Goal: Task Accomplishment & Management: Complete application form

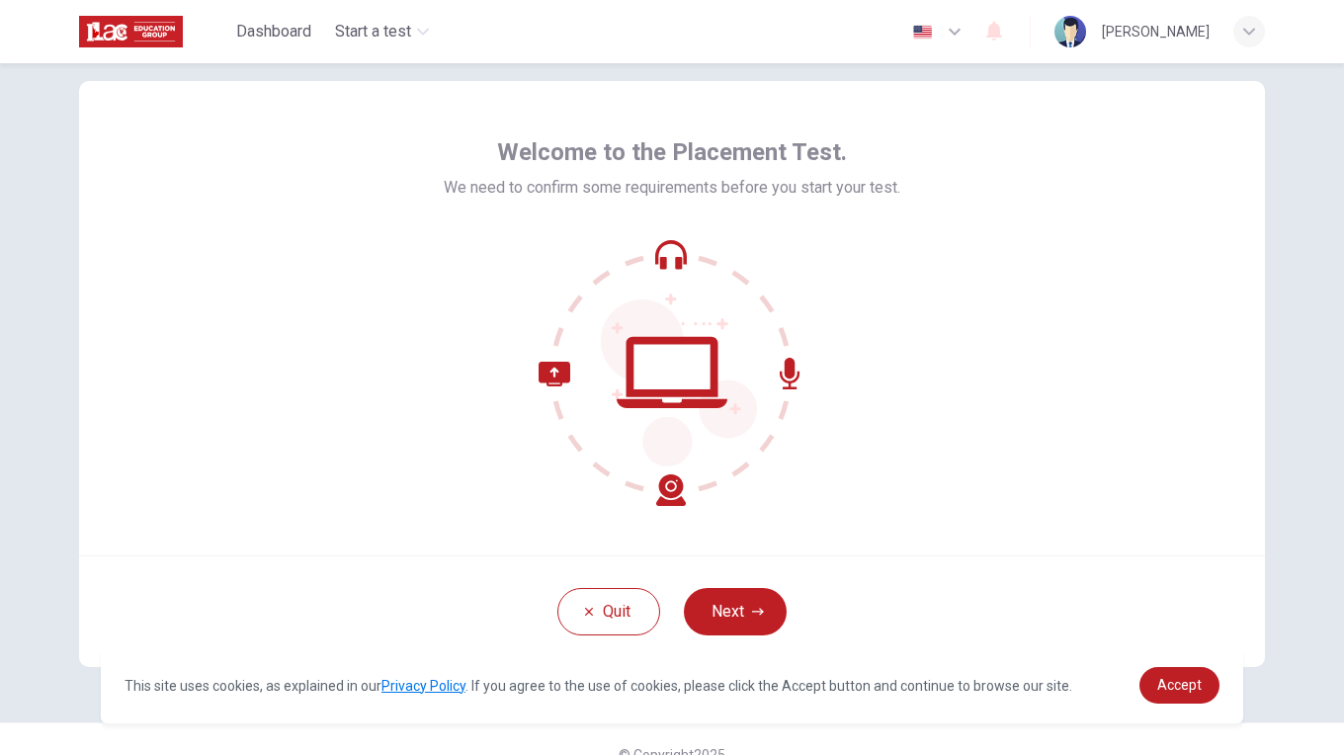
scroll to position [68, 0]
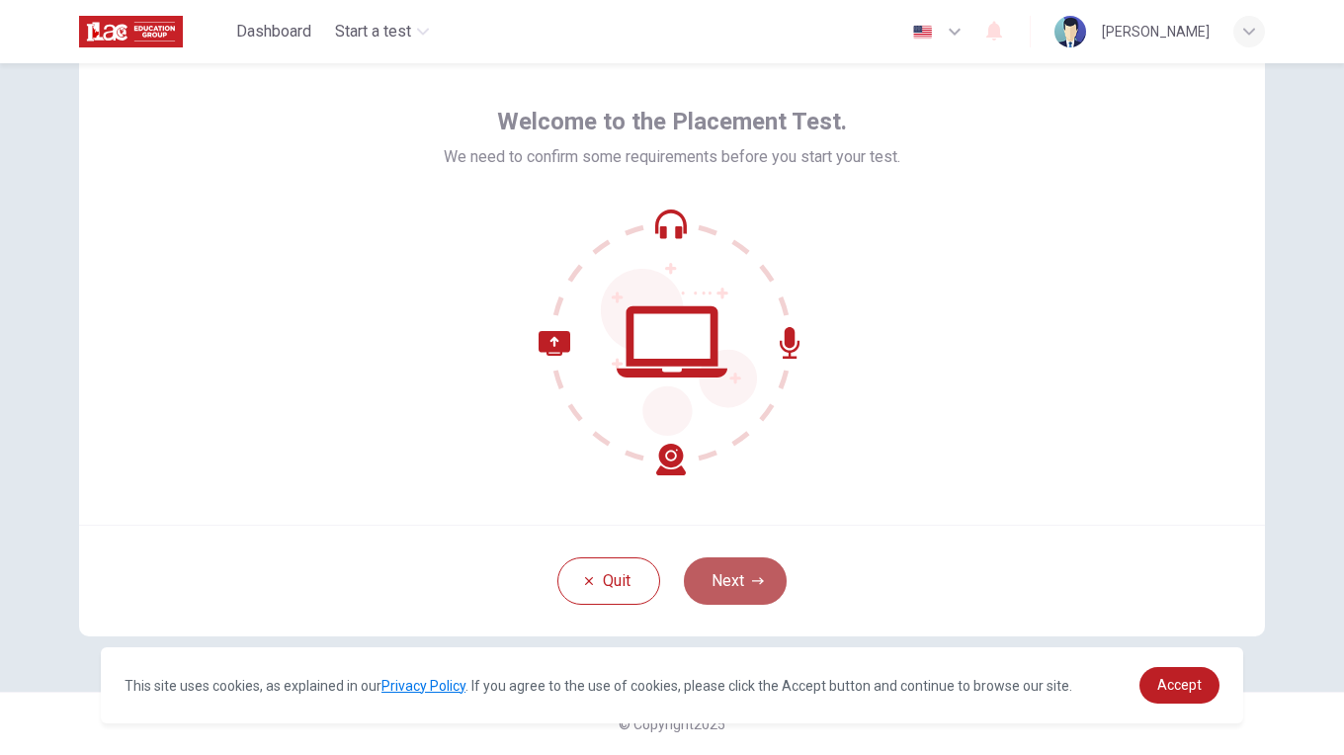
click at [745, 566] on button "Next" at bounding box center [735, 580] width 103 height 47
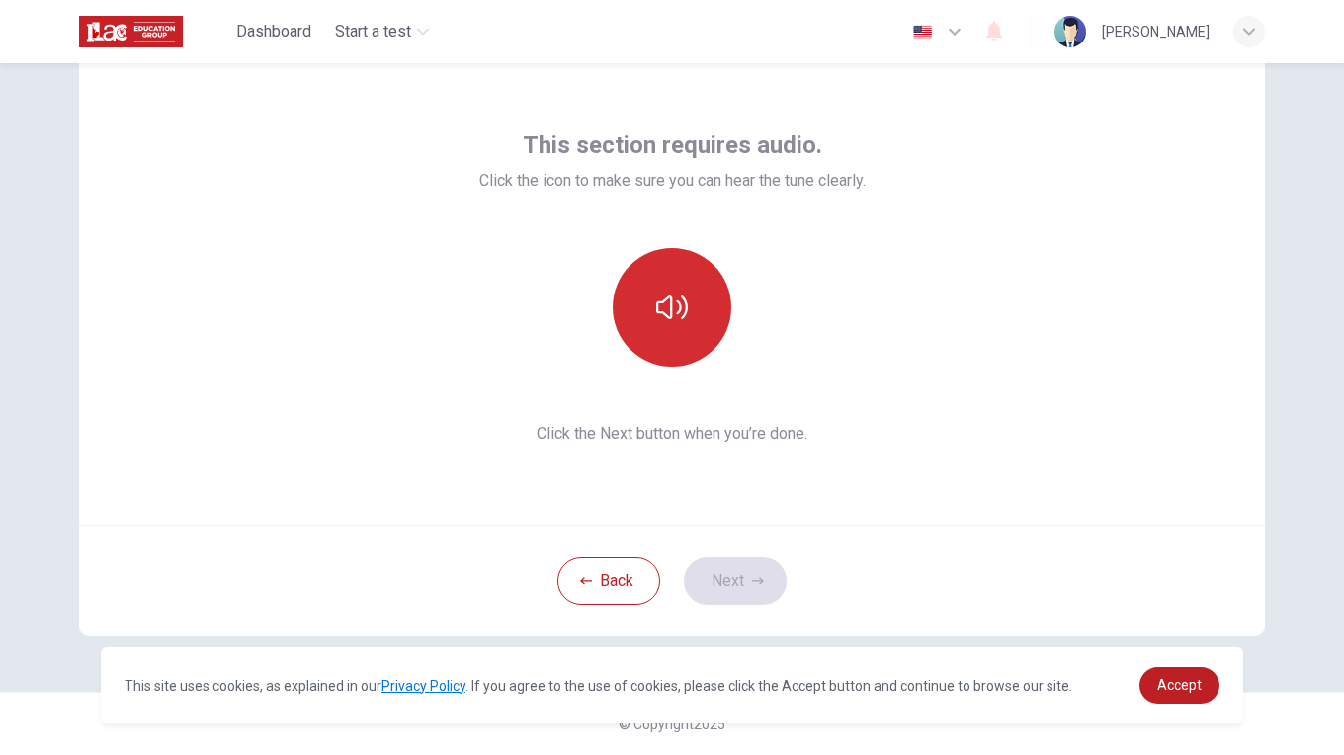
click at [683, 298] on button "button" at bounding box center [672, 307] width 119 height 119
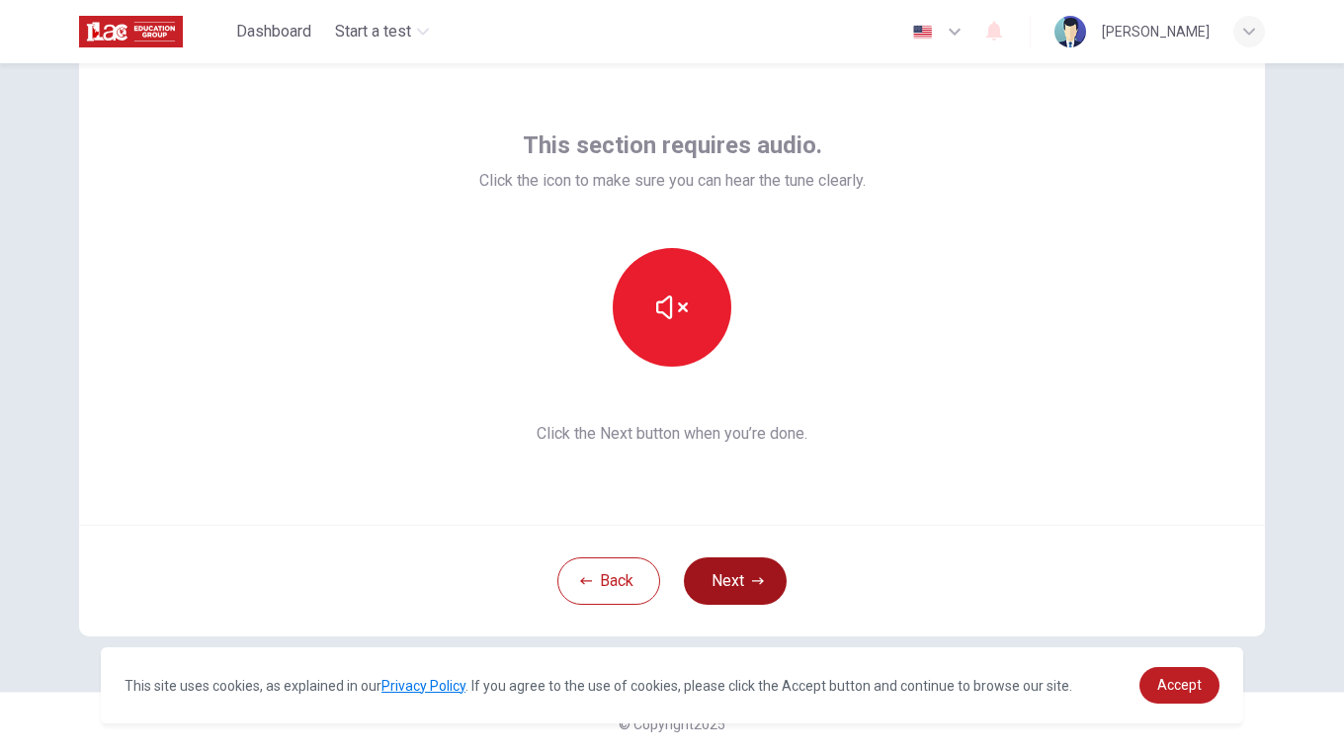
click at [735, 594] on button "Next" at bounding box center [735, 580] width 103 height 47
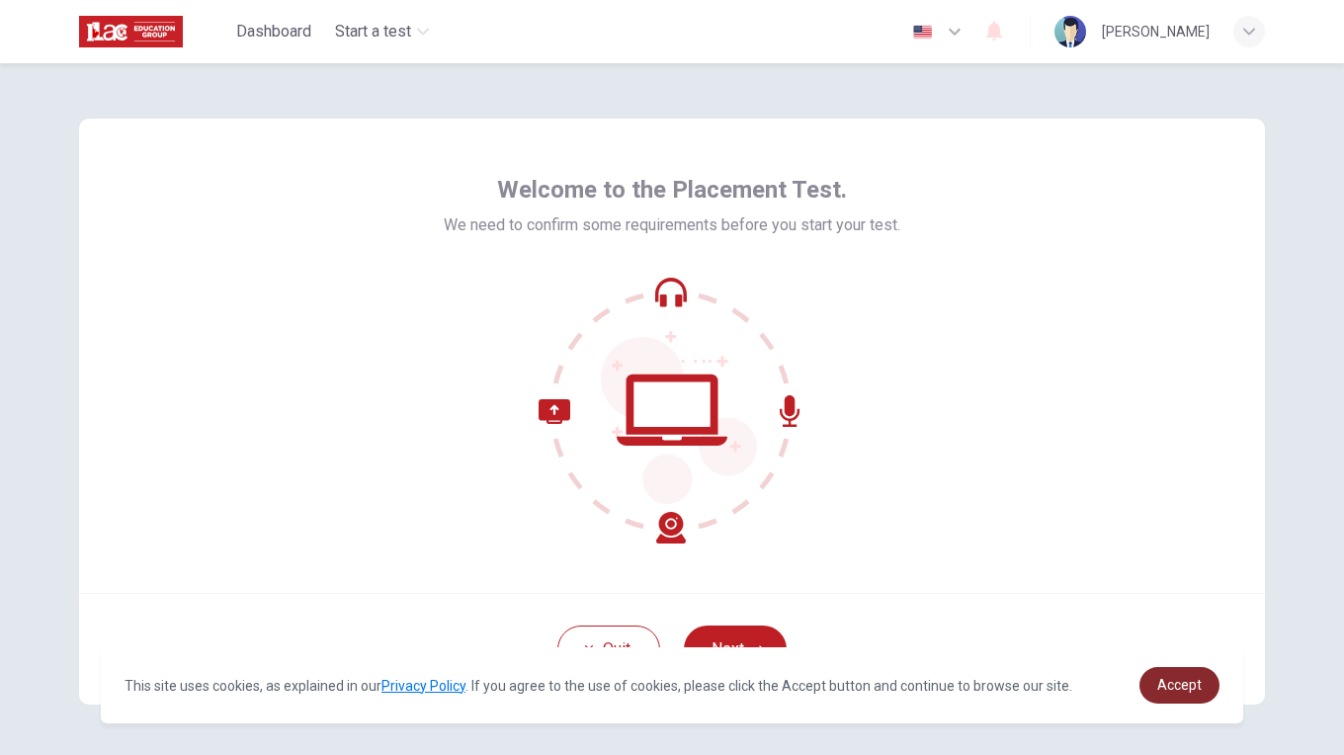
click at [1168, 692] on span "Accept" at bounding box center [1179, 685] width 44 height 16
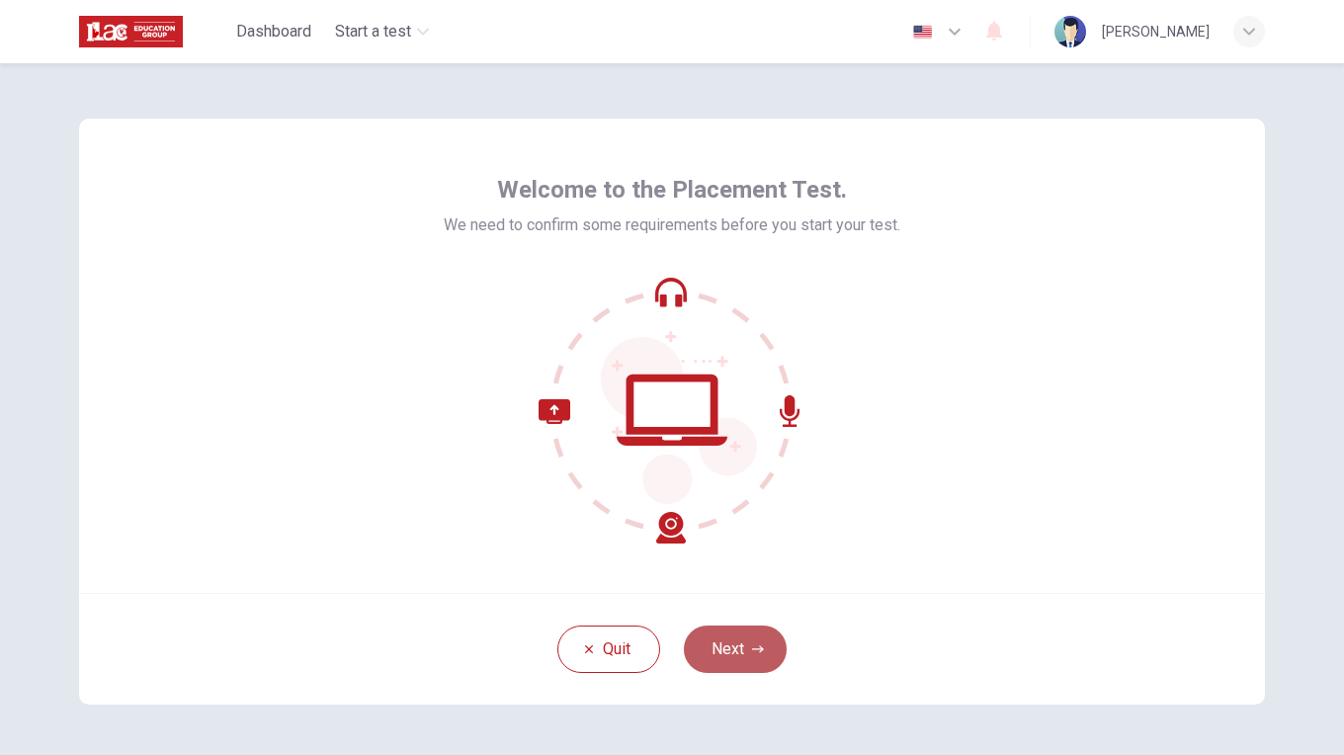
click at [740, 650] on button "Next" at bounding box center [735, 649] width 103 height 47
click at [738, 660] on div "Quit Next" at bounding box center [672, 649] width 1186 height 112
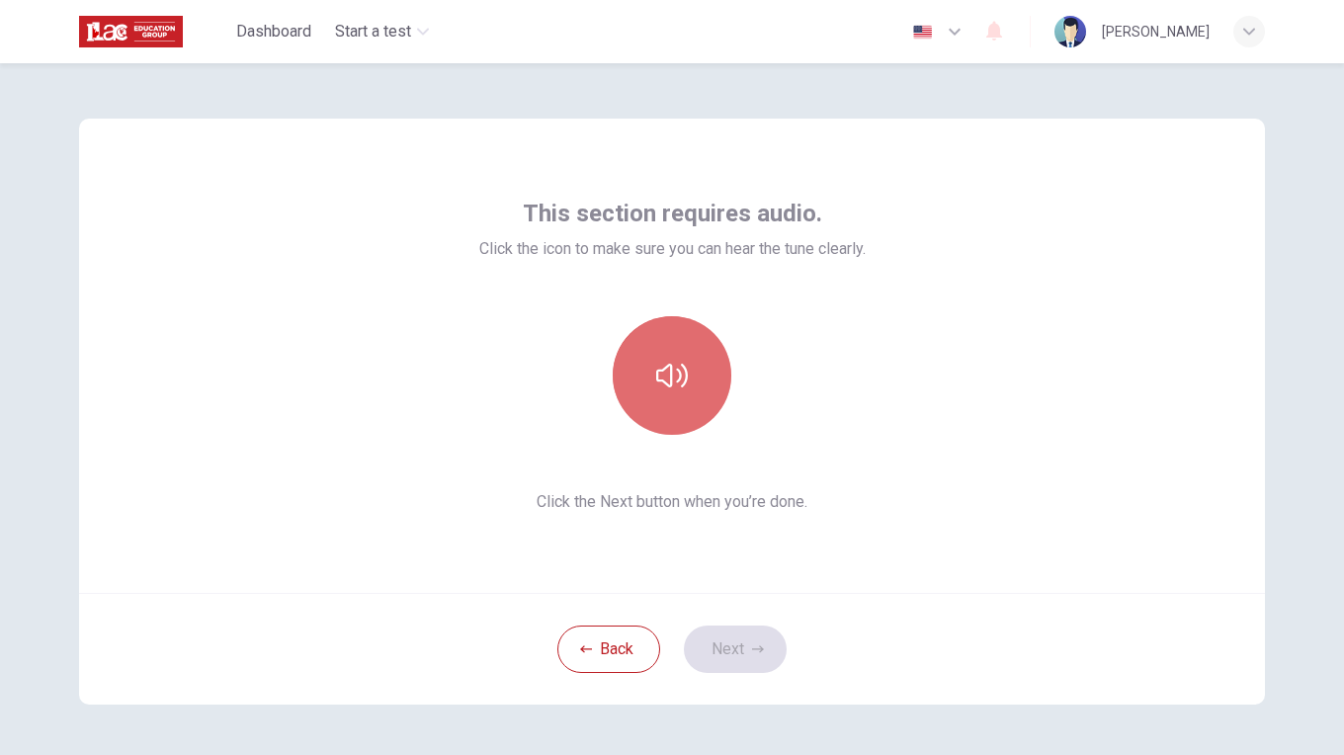
click at [663, 404] on button "button" at bounding box center [672, 375] width 119 height 119
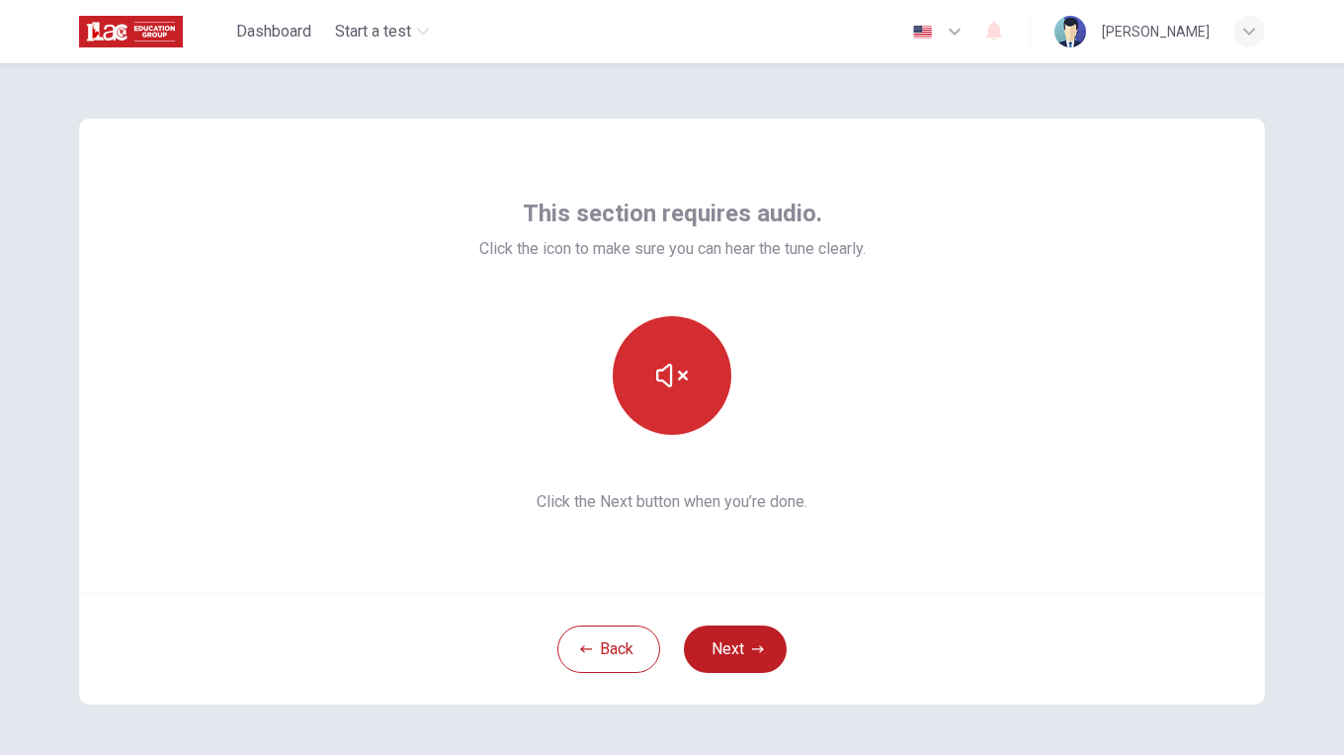
click at [658, 377] on icon "button" at bounding box center [672, 376] width 32 height 32
click at [682, 398] on button "button" at bounding box center [672, 375] width 119 height 119
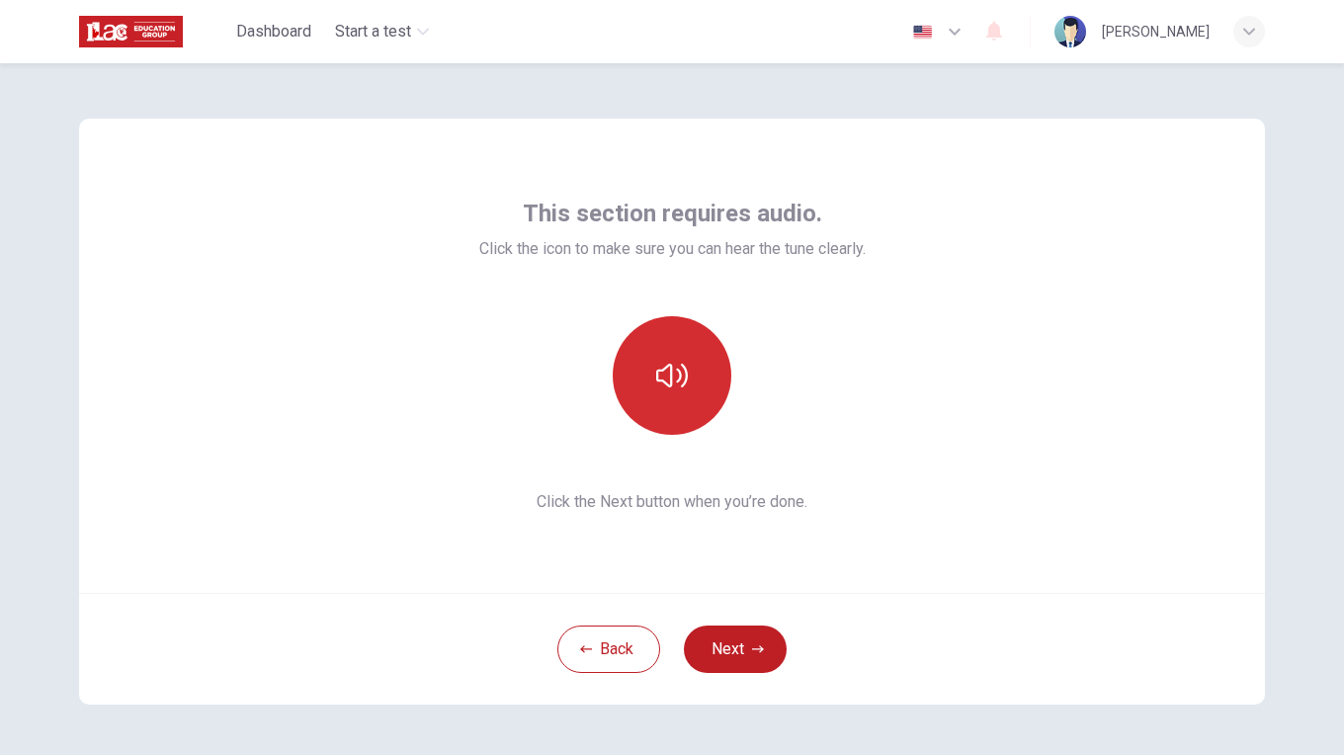
click at [682, 398] on button "button" at bounding box center [672, 375] width 119 height 119
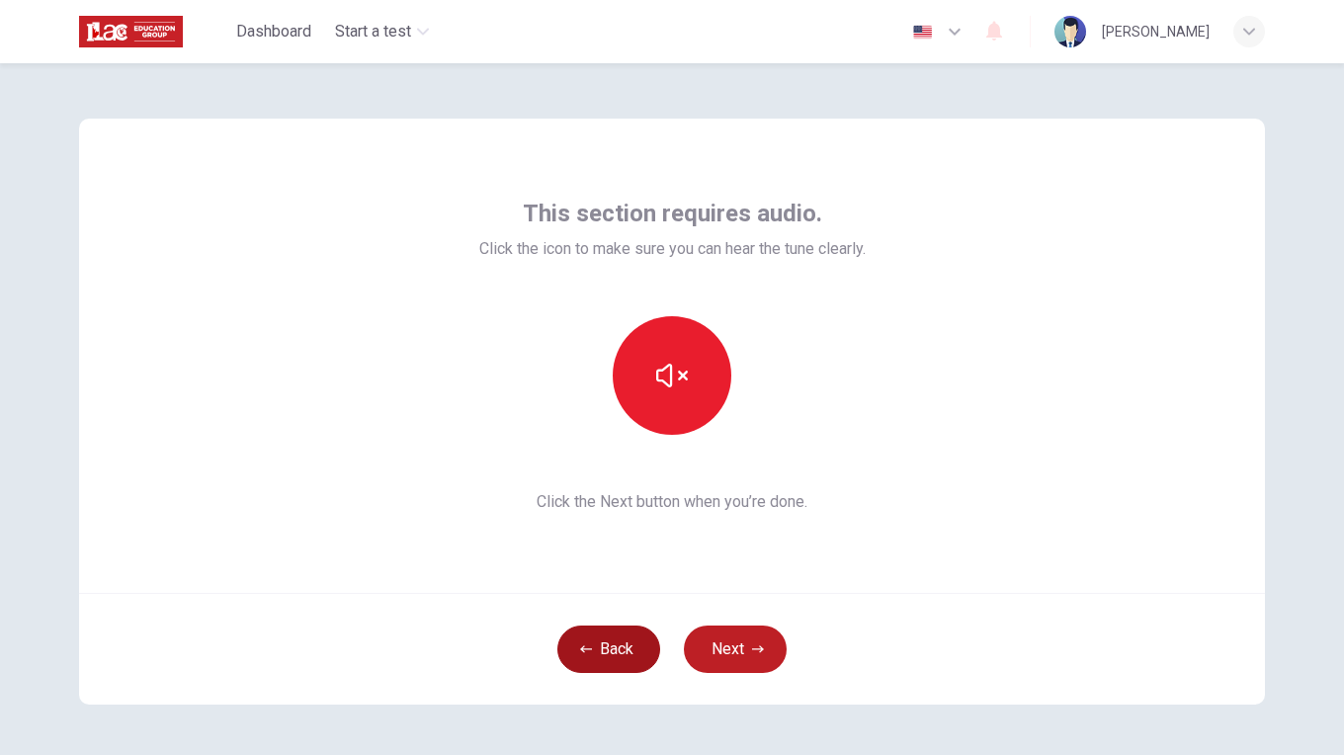
click at [609, 663] on button "Back" at bounding box center [608, 649] width 103 height 47
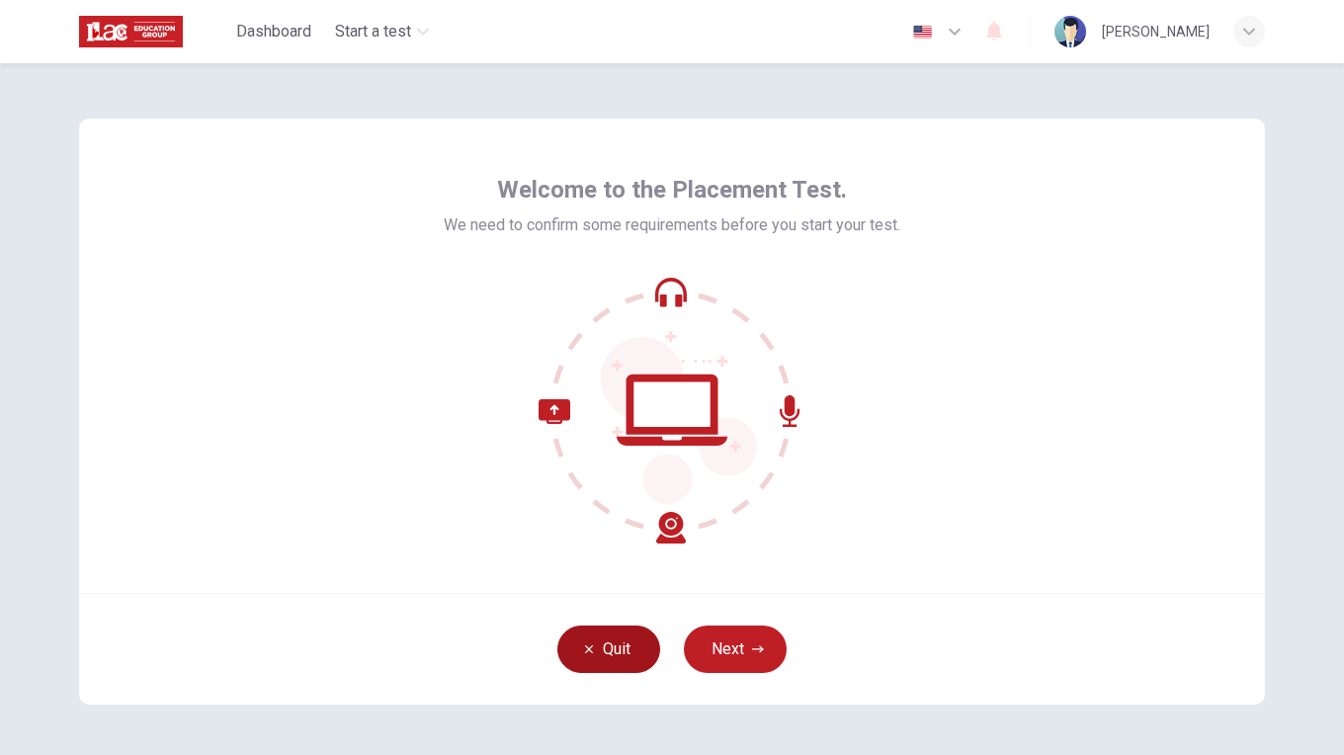
click at [624, 670] on button "Quit" at bounding box center [608, 649] width 103 height 47
click at [742, 645] on button "Next" at bounding box center [735, 649] width 103 height 47
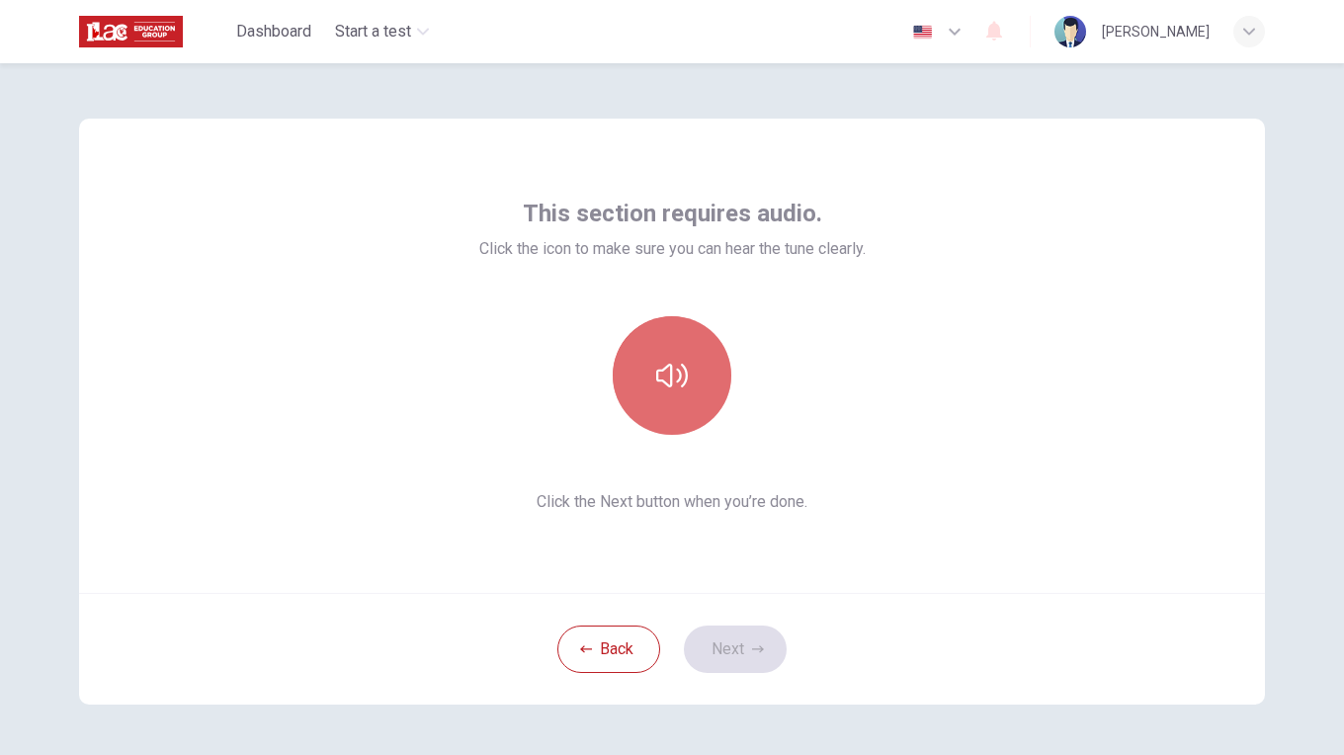
click at [644, 392] on button "button" at bounding box center [672, 375] width 119 height 119
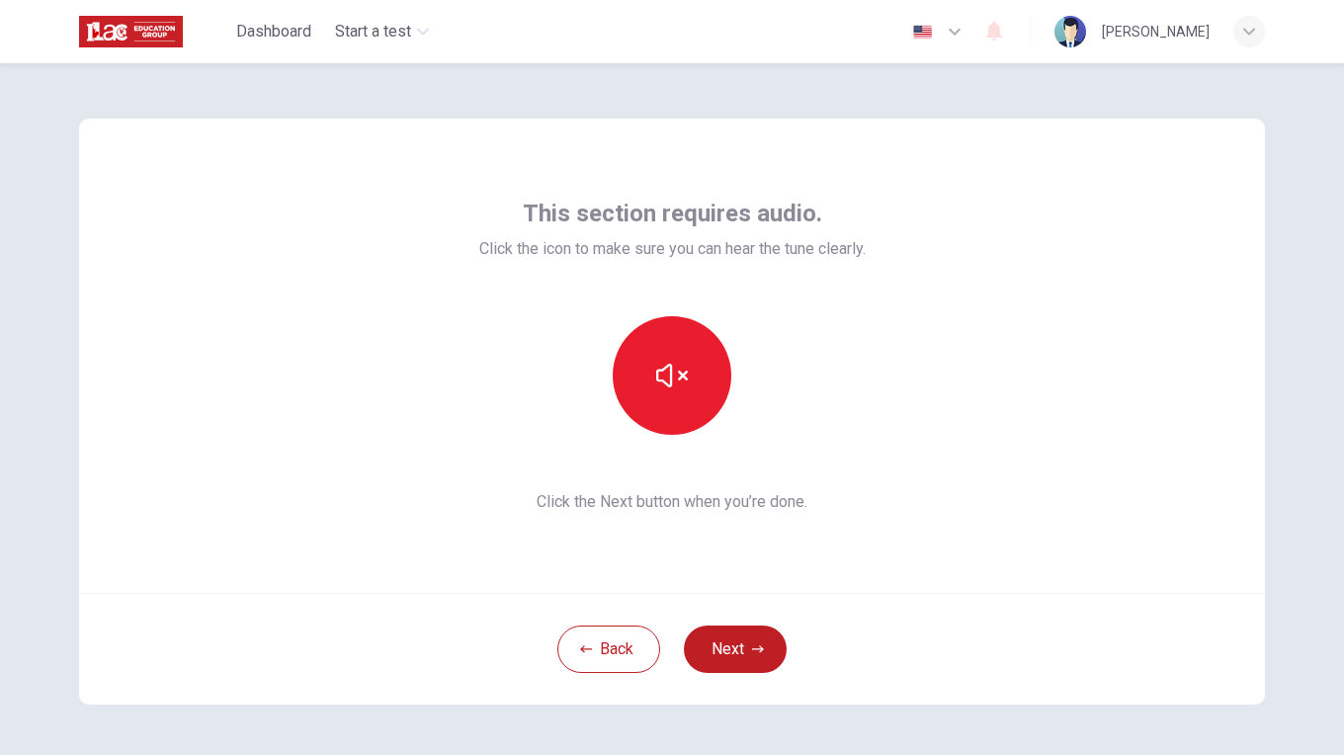
click at [726, 360] on div at bounding box center [671, 375] width 213 height 119
click at [677, 370] on icon "button" at bounding box center [672, 376] width 32 height 32
click at [742, 655] on button "Next" at bounding box center [735, 649] width 103 height 47
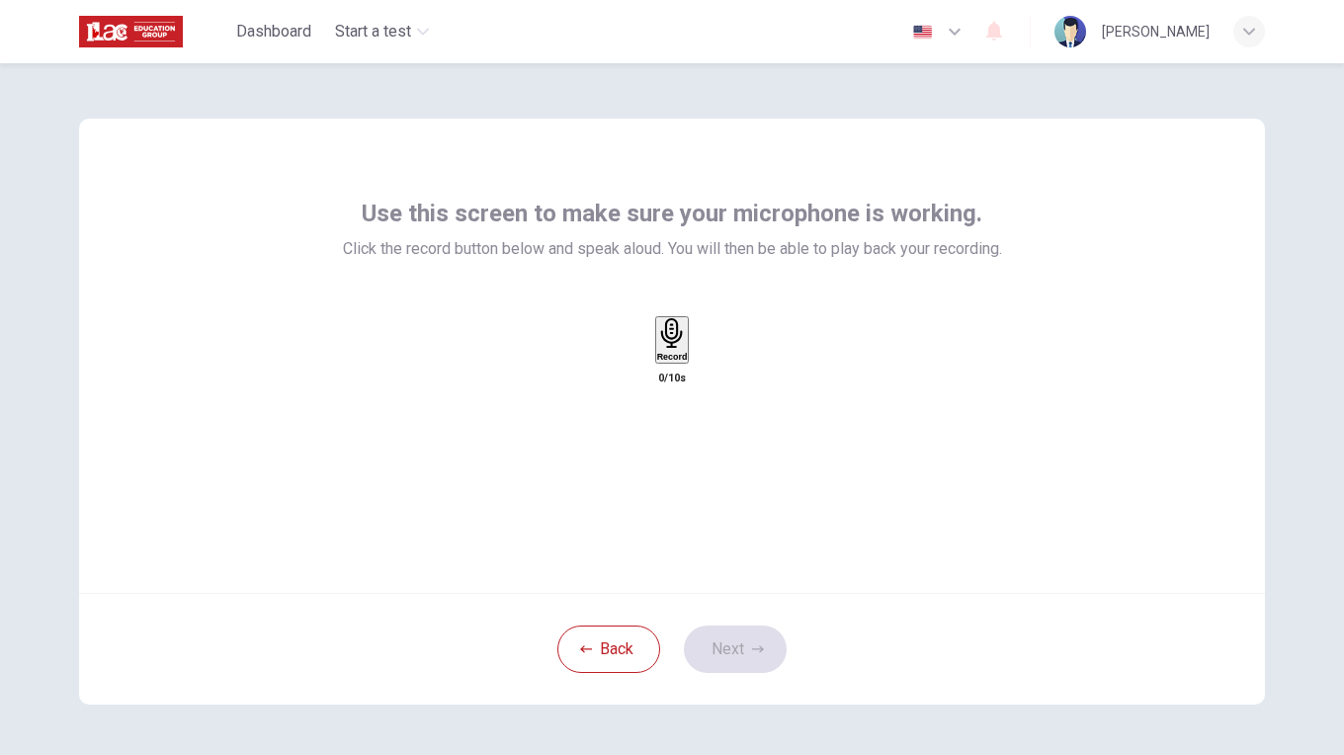
click at [662, 362] on h6 "Record" at bounding box center [672, 357] width 31 height 10
click at [662, 468] on h6 "Stop" at bounding box center [672, 473] width 20 height 10
click at [774, 414] on div "Record 6/10s" at bounding box center [672, 365] width 659 height 98
click at [691, 360] on icon "button" at bounding box center [691, 360] width 0 height 0
click at [741, 653] on button "Next" at bounding box center [735, 649] width 103 height 47
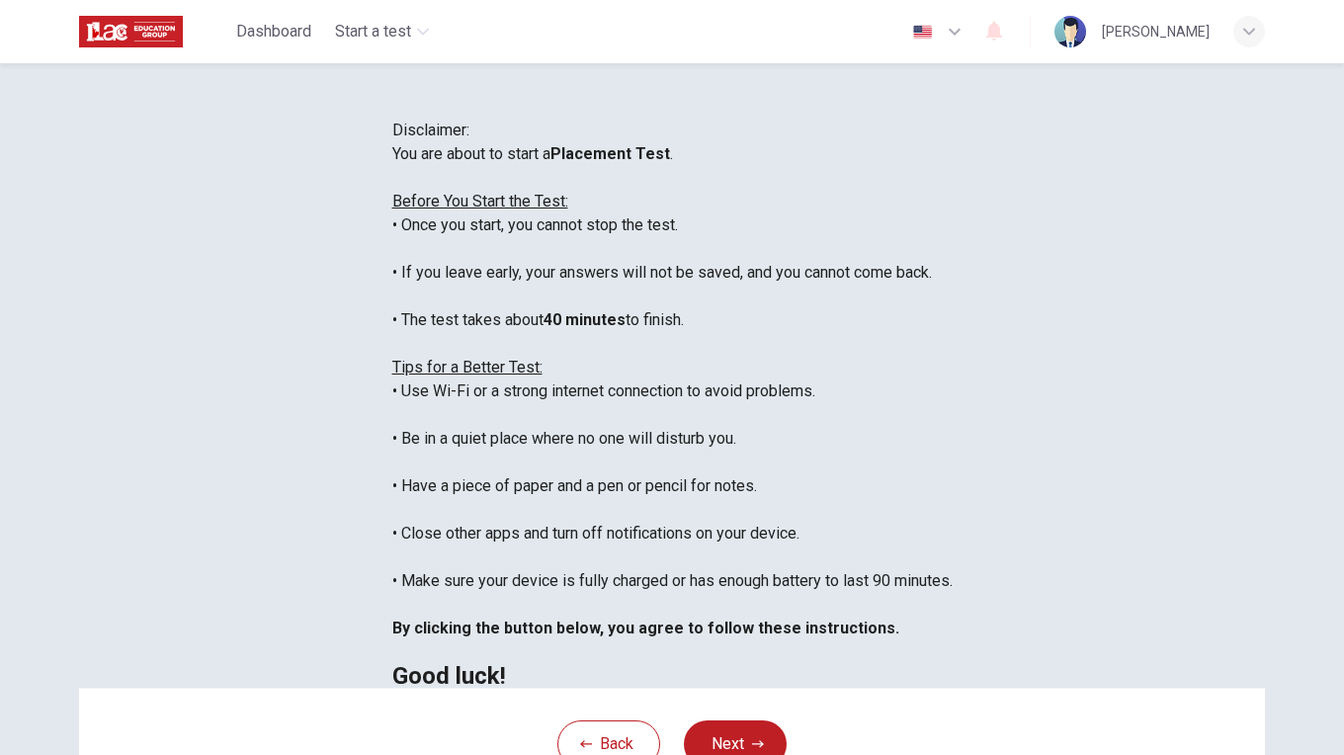
scroll to position [344, 0]
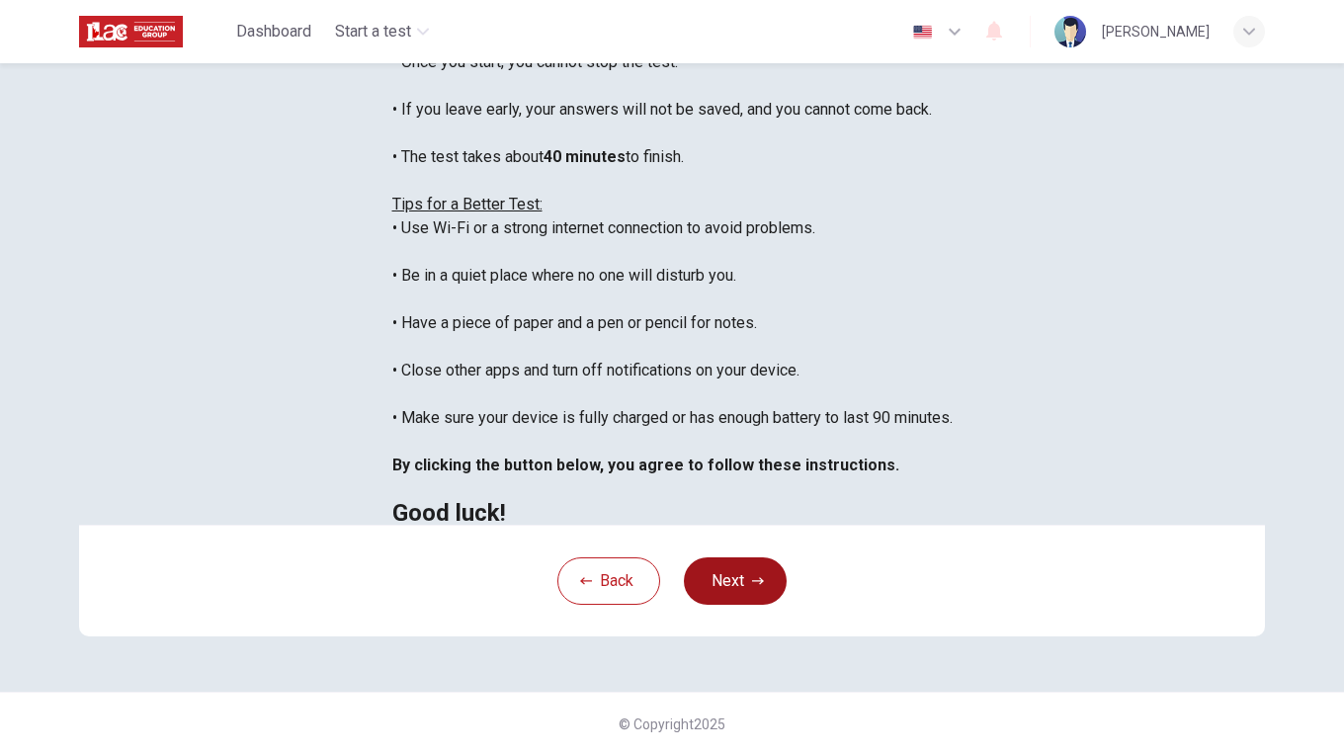
click at [723, 579] on button "Next" at bounding box center [735, 580] width 103 height 47
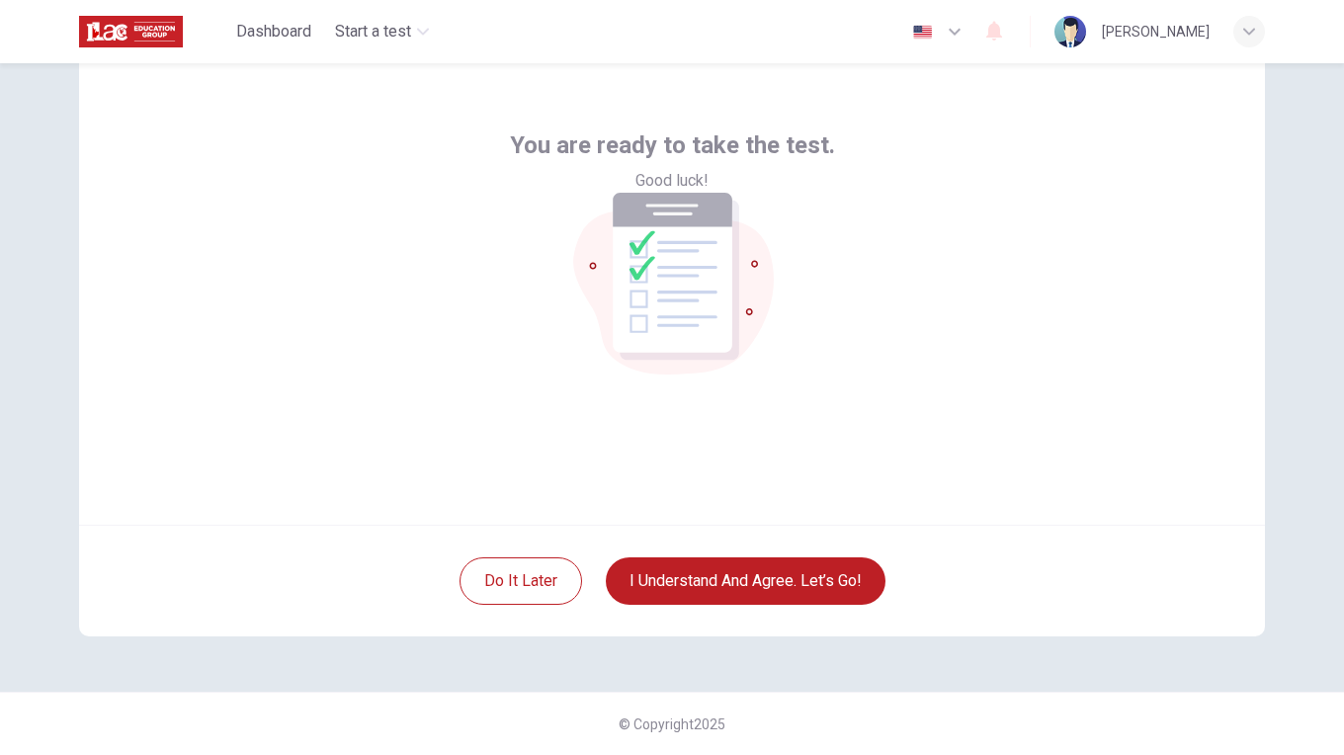
scroll to position [0, 0]
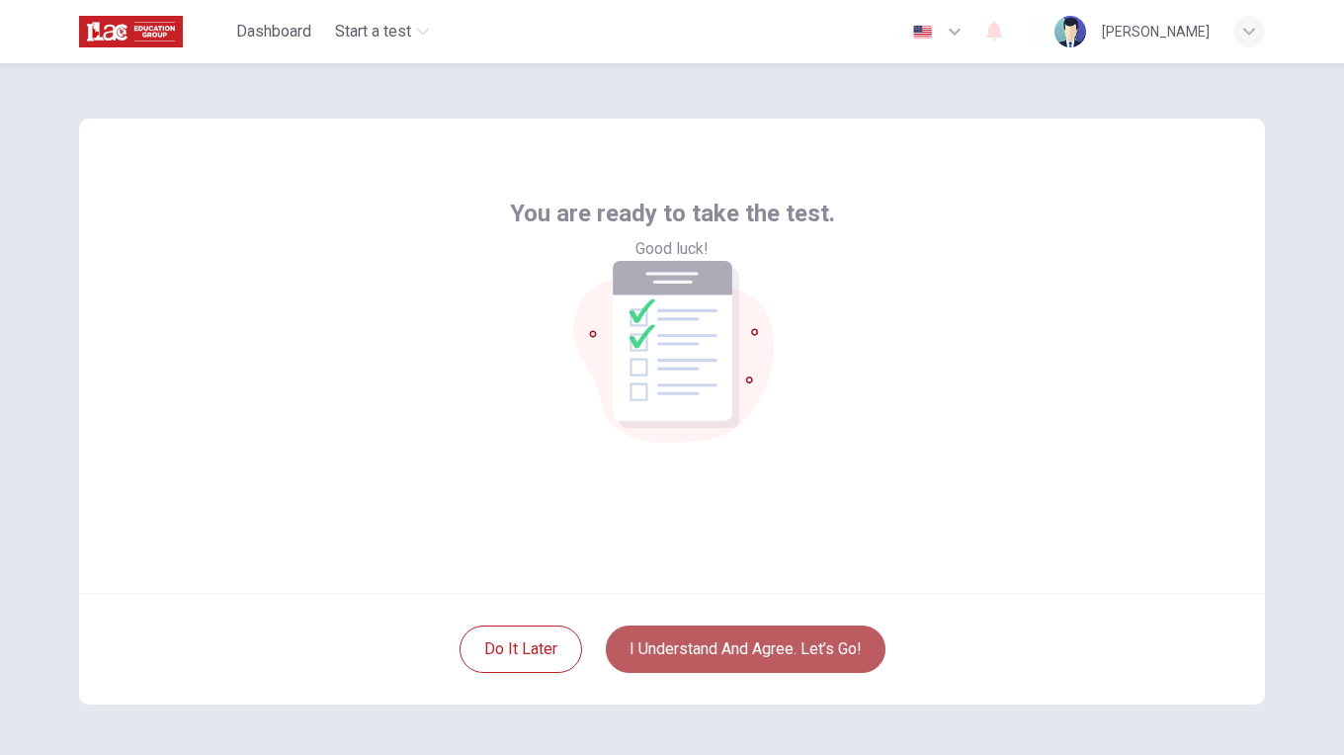
click at [736, 647] on button "I understand and agree. Let’s go!" at bounding box center [746, 649] width 280 height 47
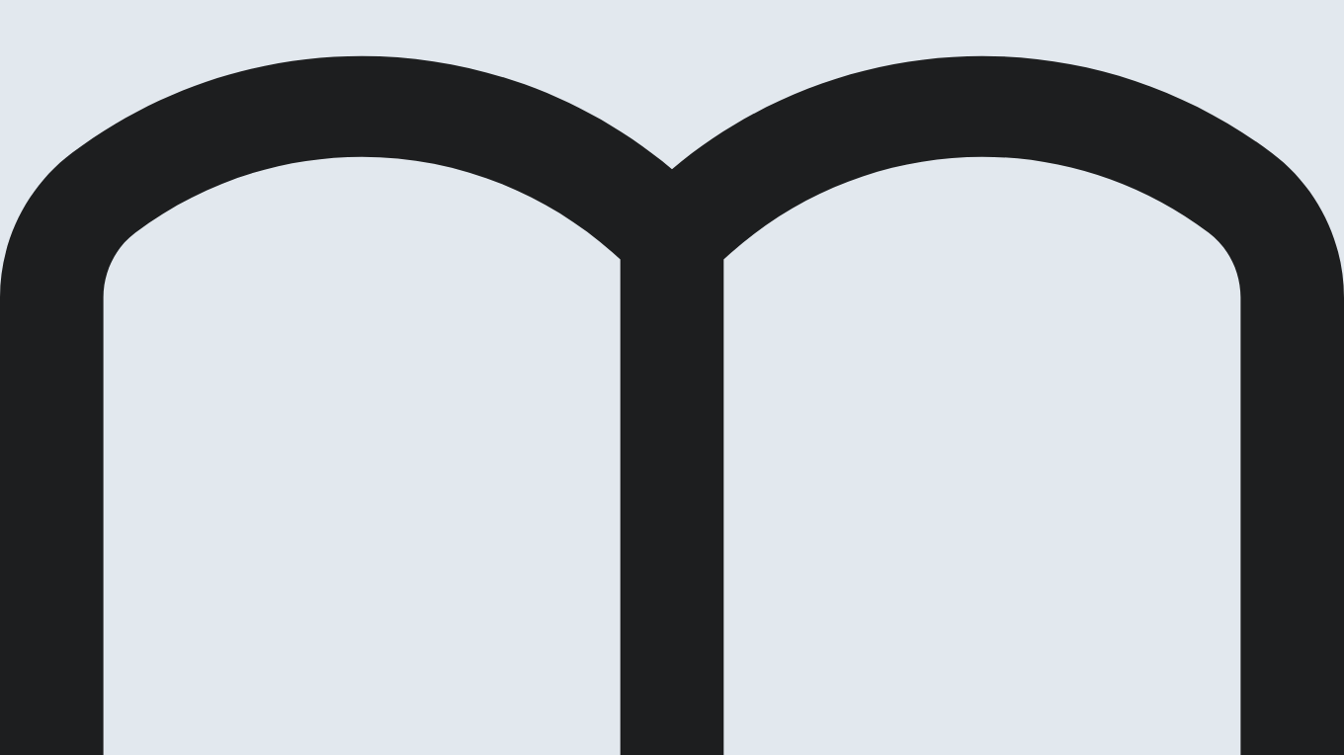
scroll to position [20, 0]
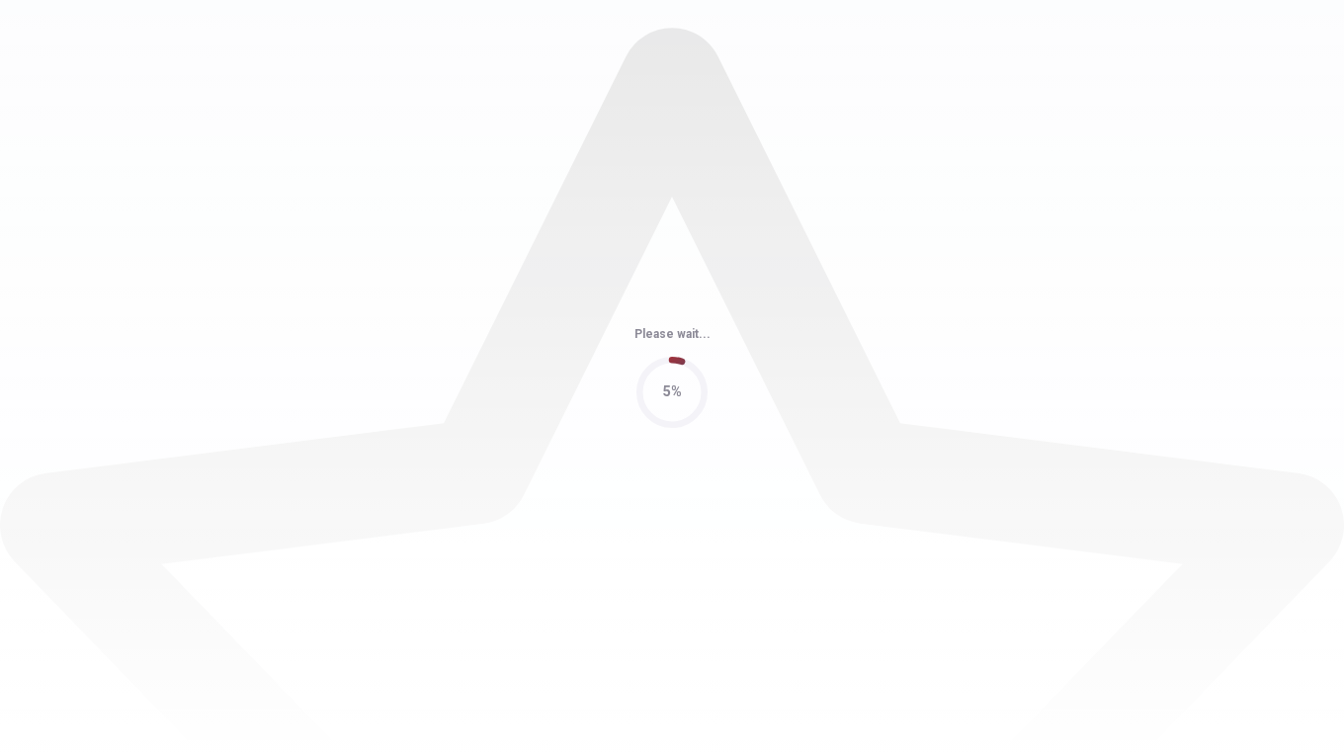
scroll to position [0, 0]
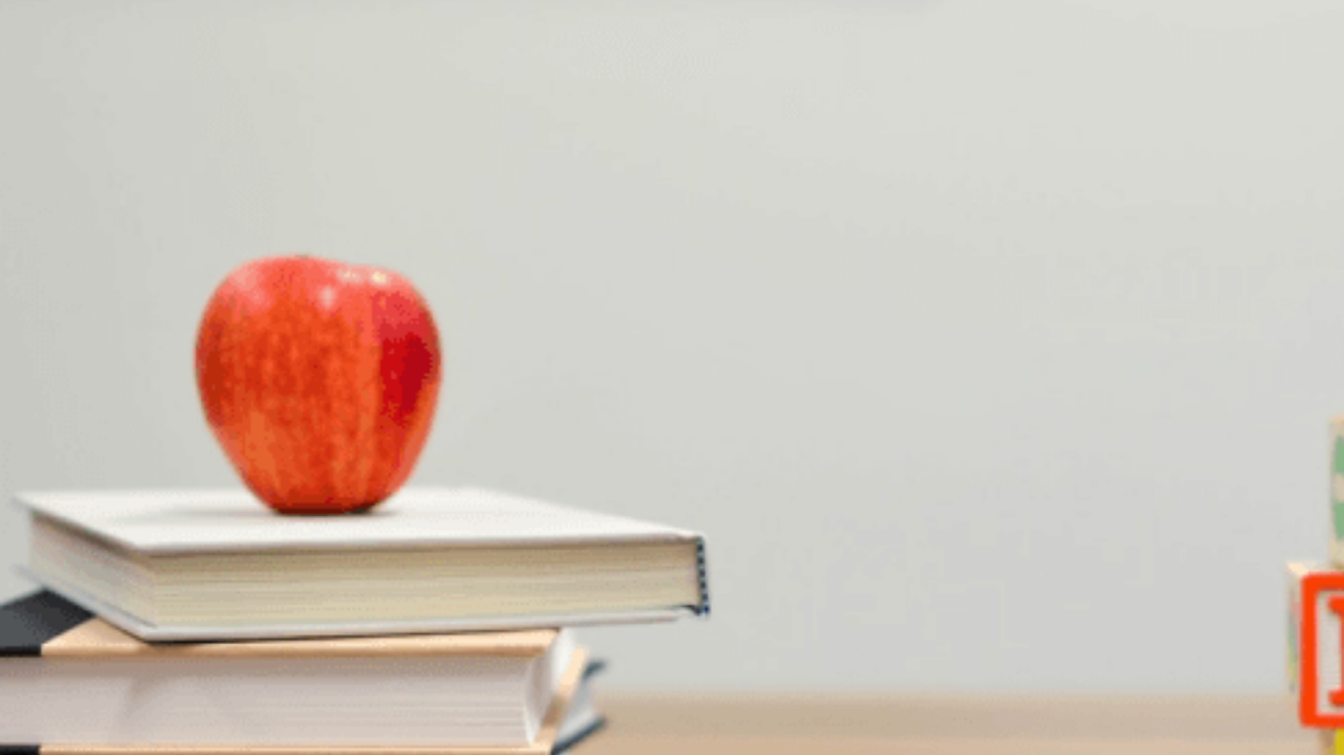
scroll to position [60, 0]
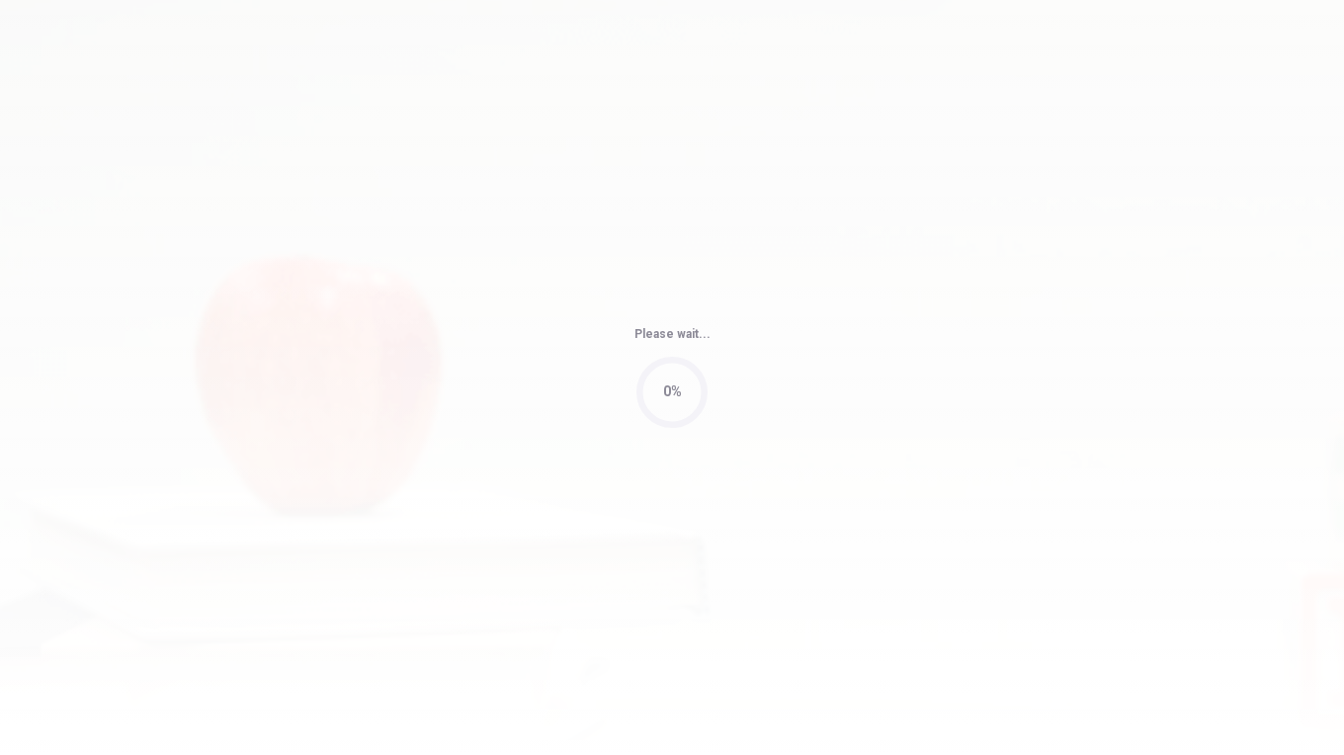
type input "63"
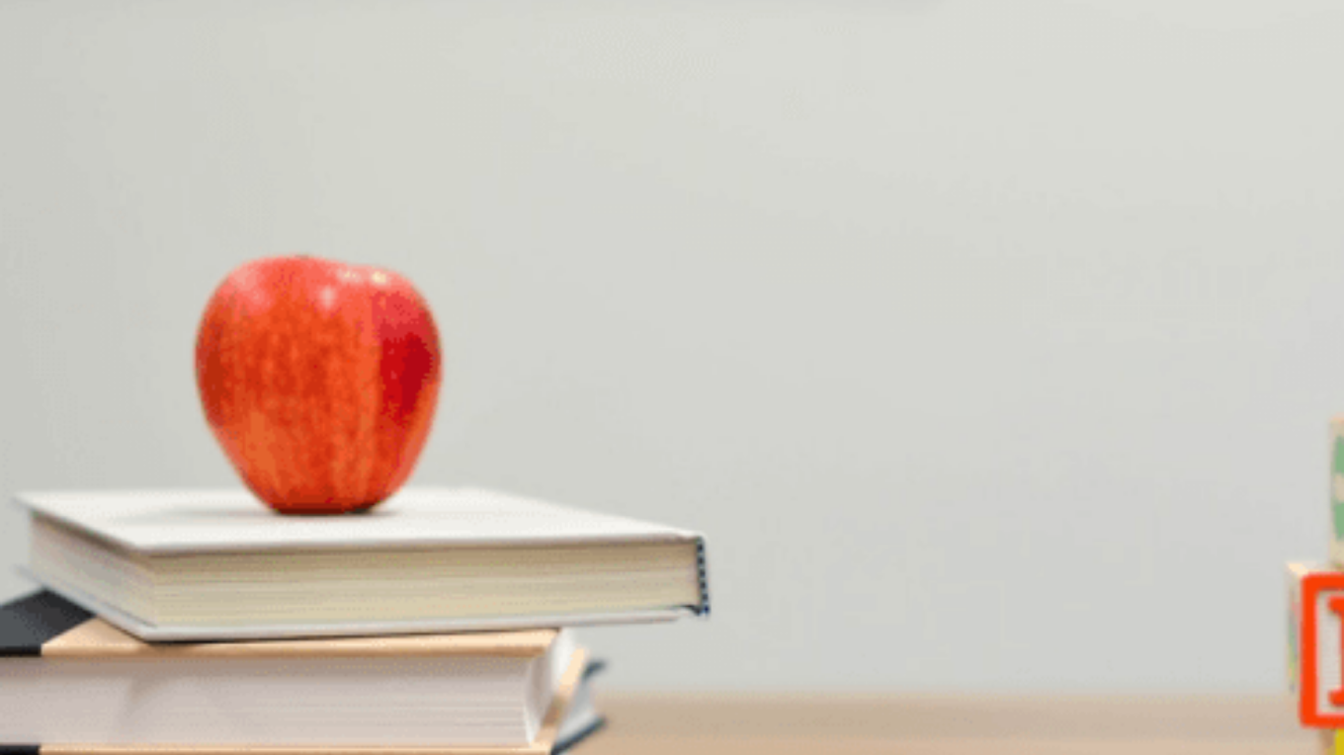
scroll to position [0, 0]
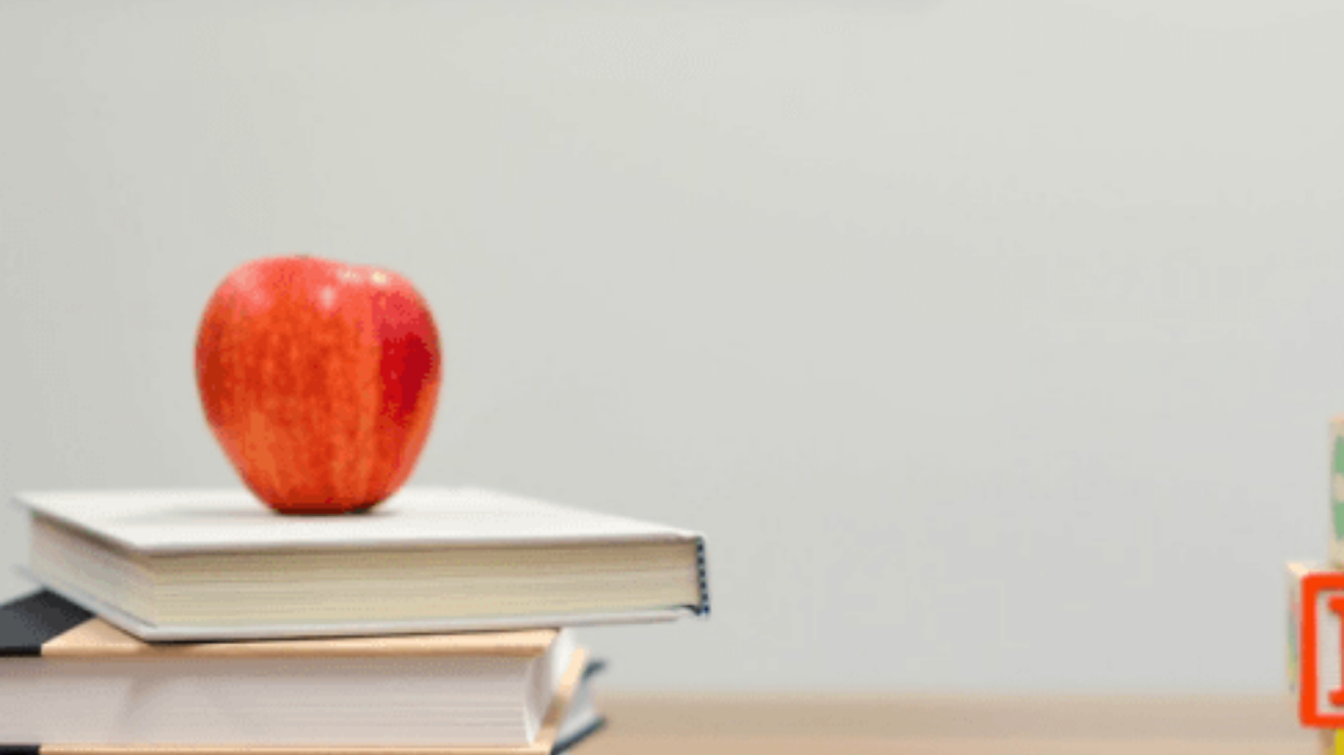
scroll to position [0, 0]
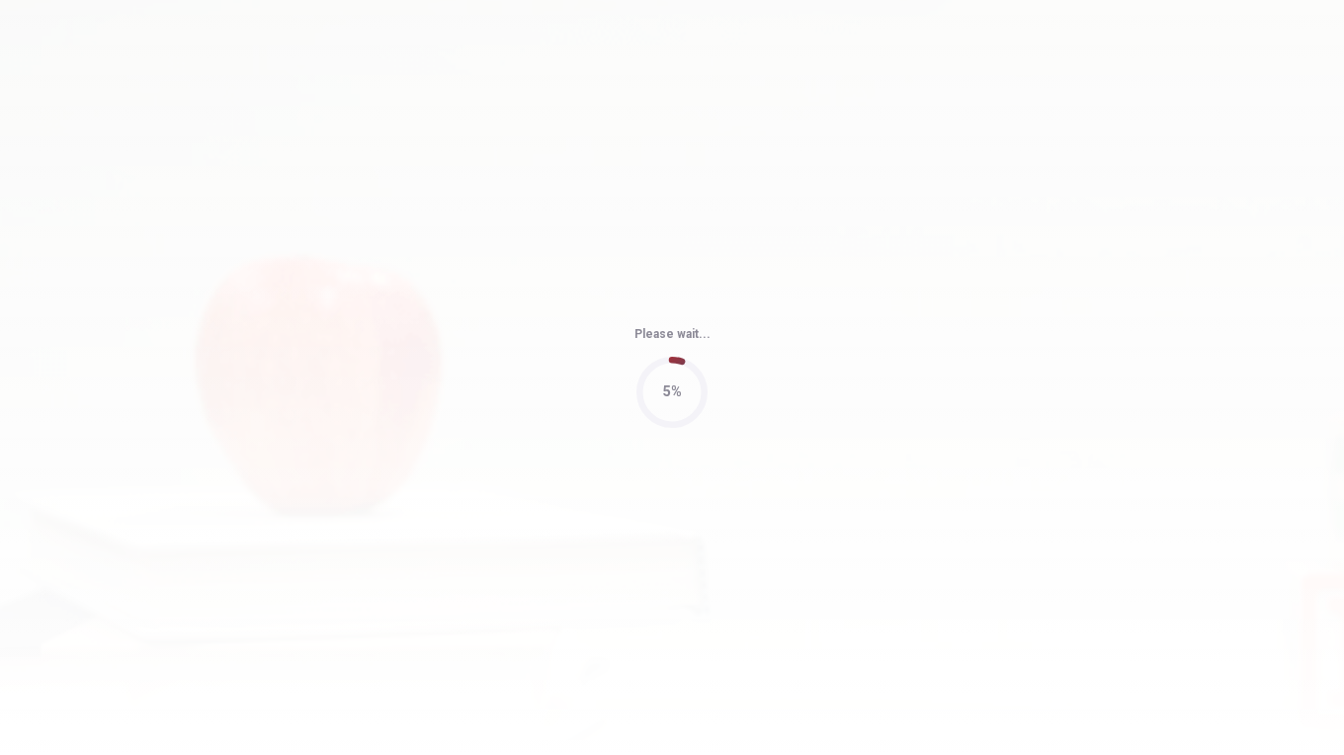
type input "82"
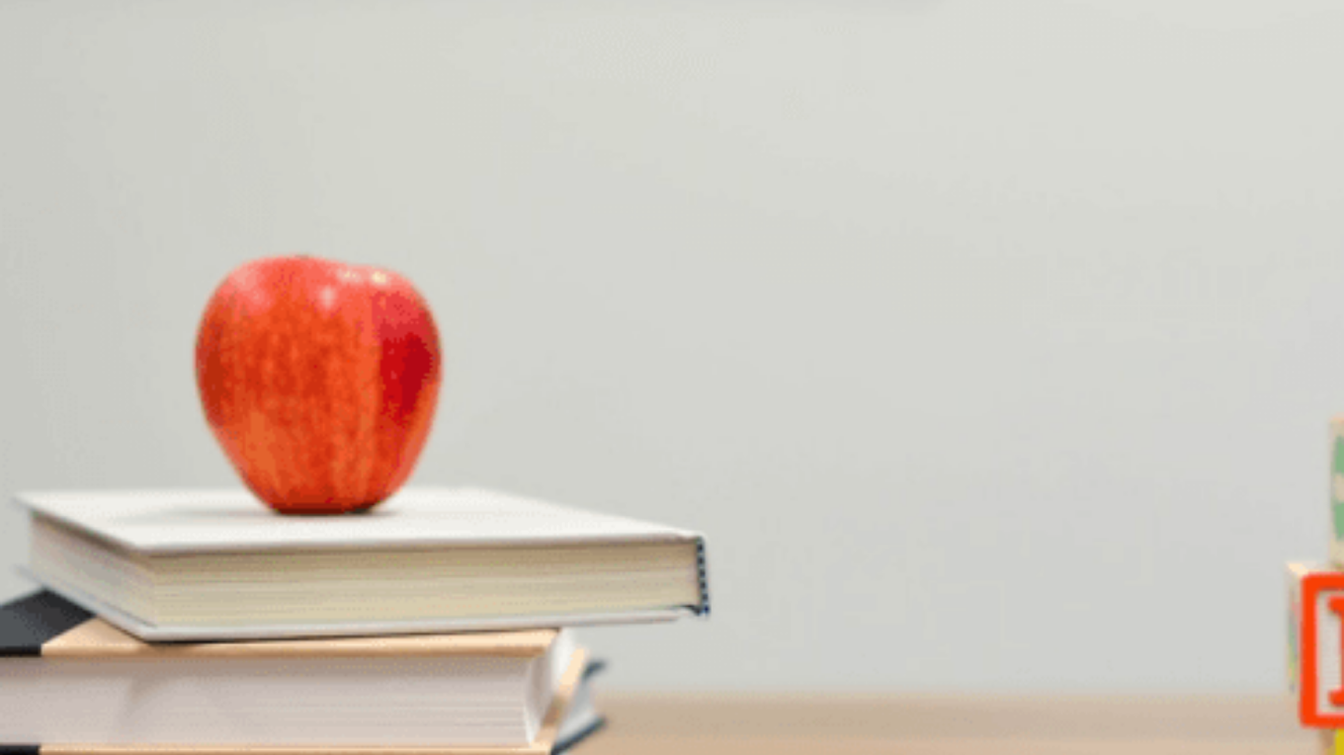
scroll to position [525, 0]
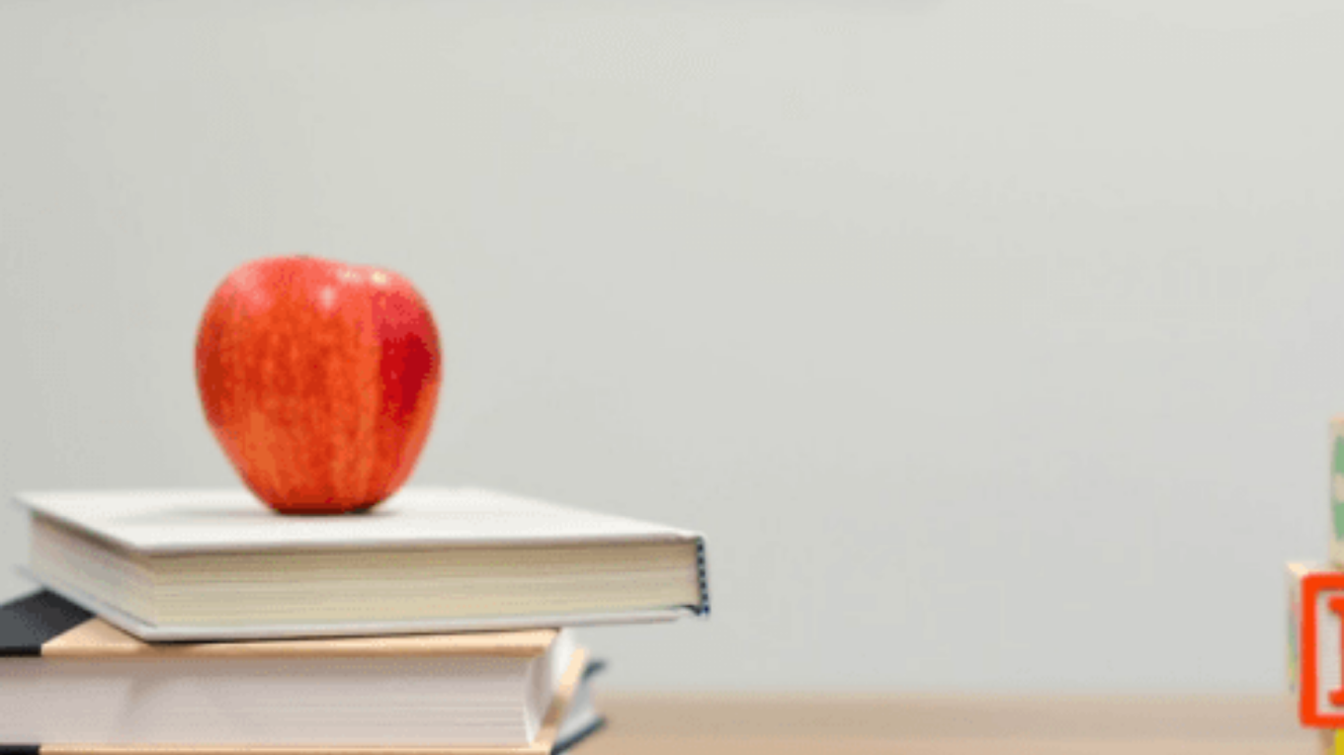
scroll to position [0, 0]
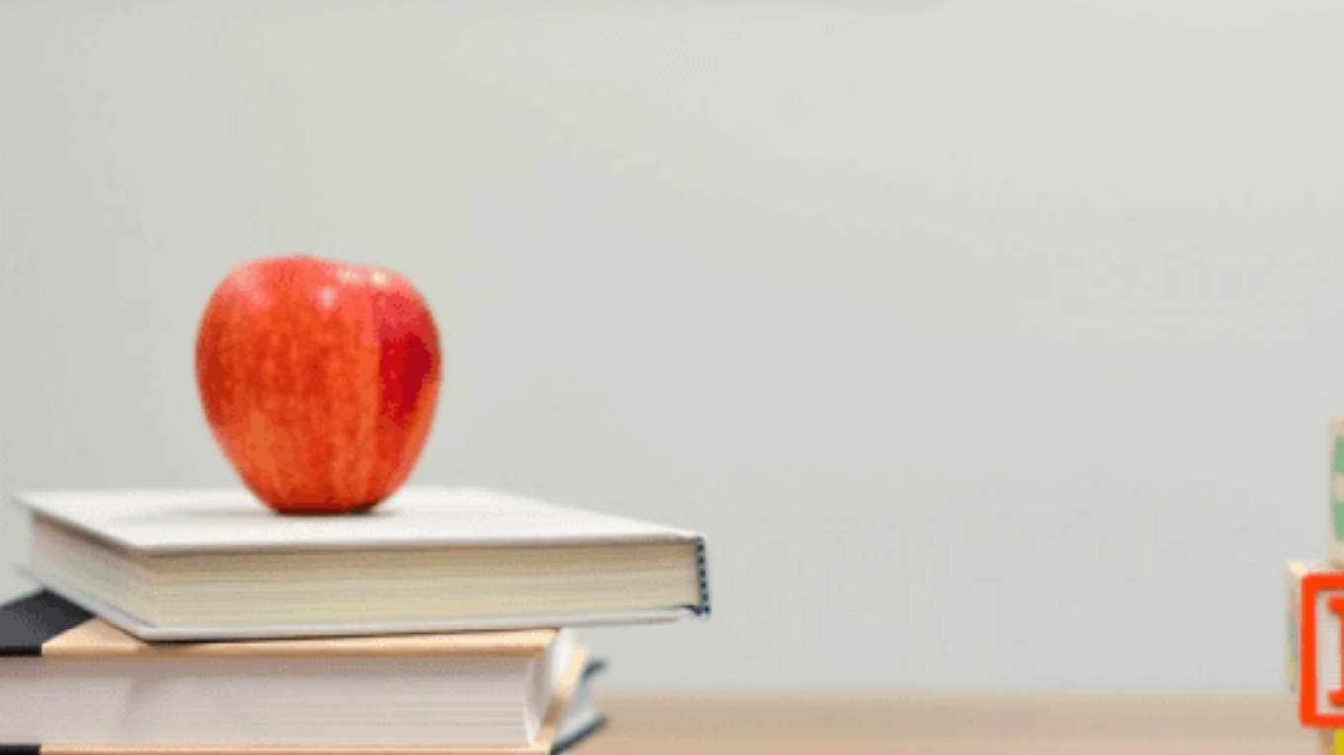
scroll to position [1480, 0]
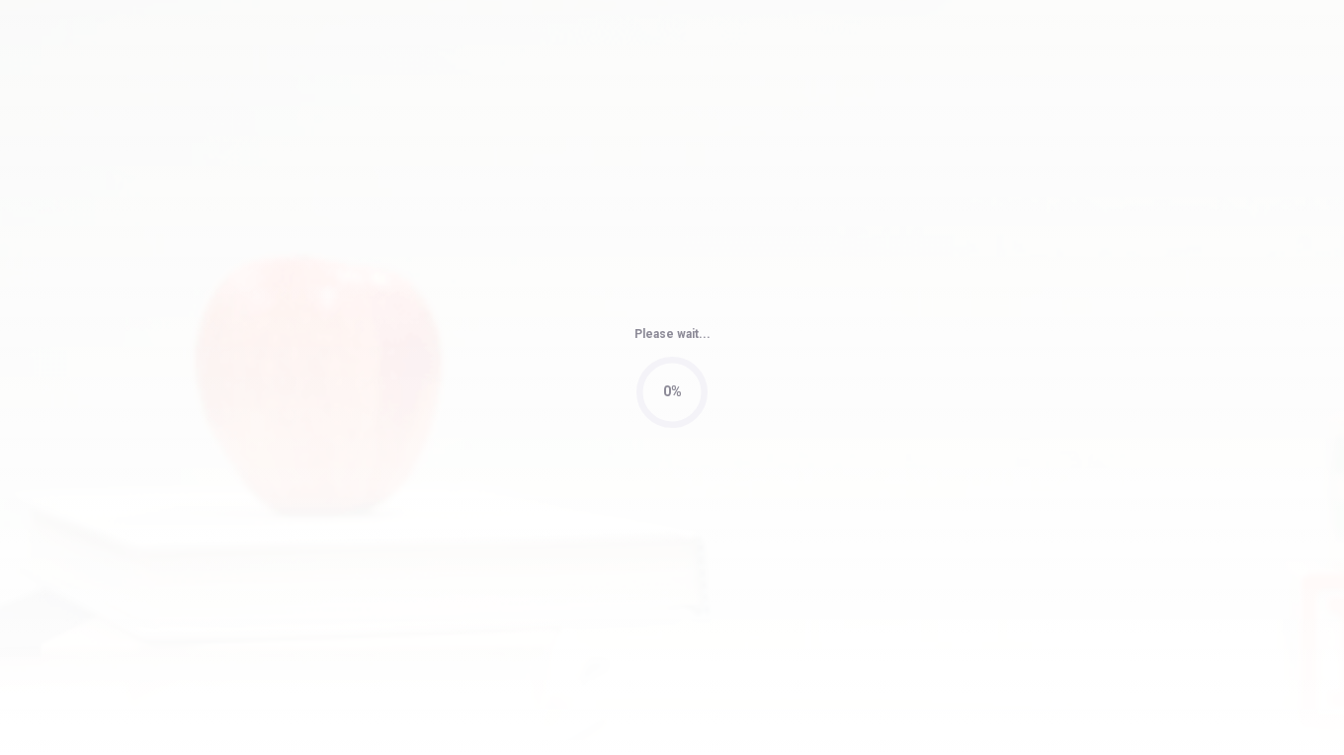
type input "74"
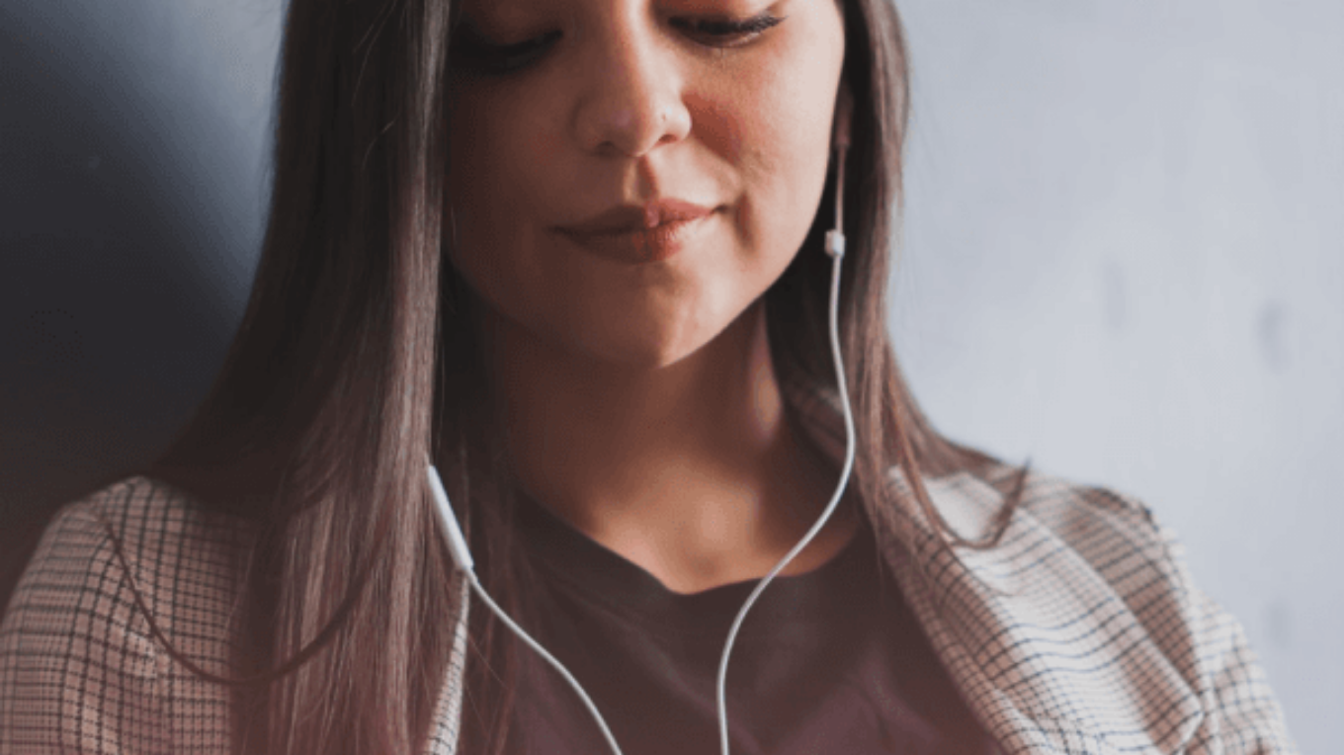
scroll to position [107, 0]
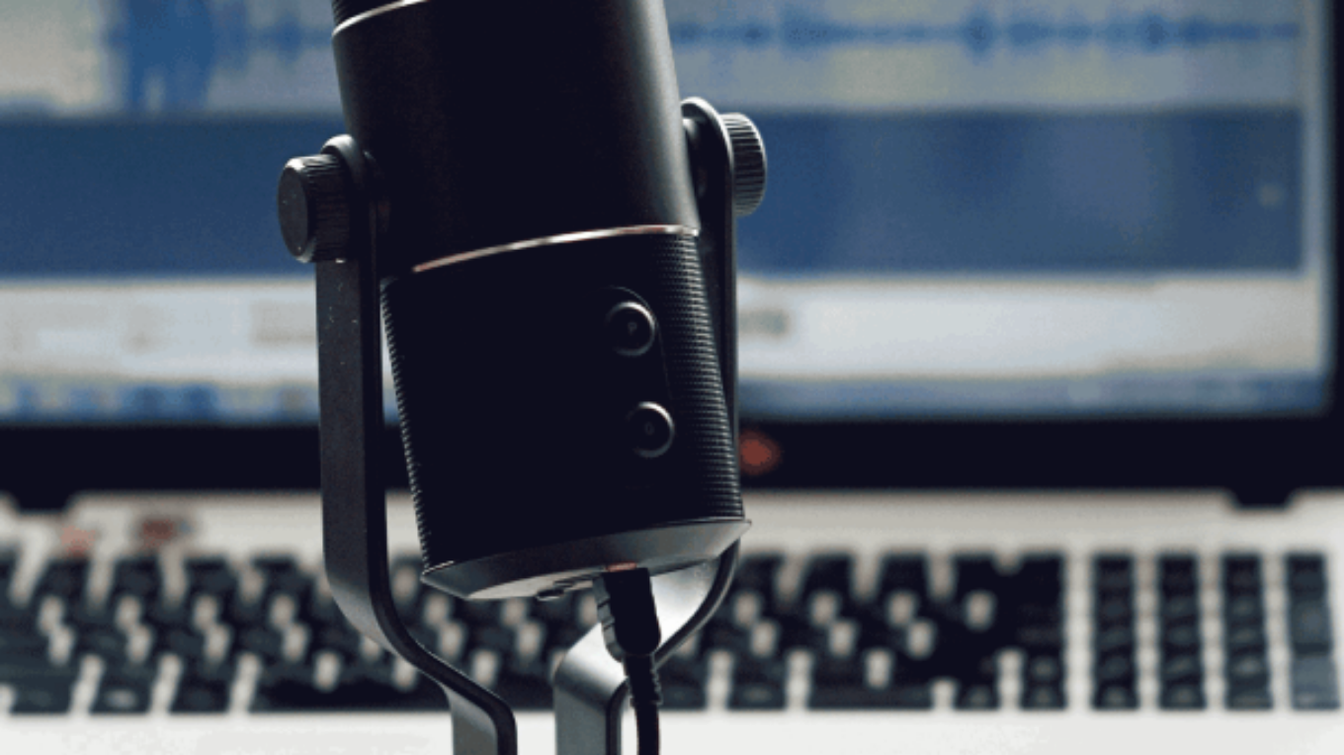
scroll to position [285, 0]
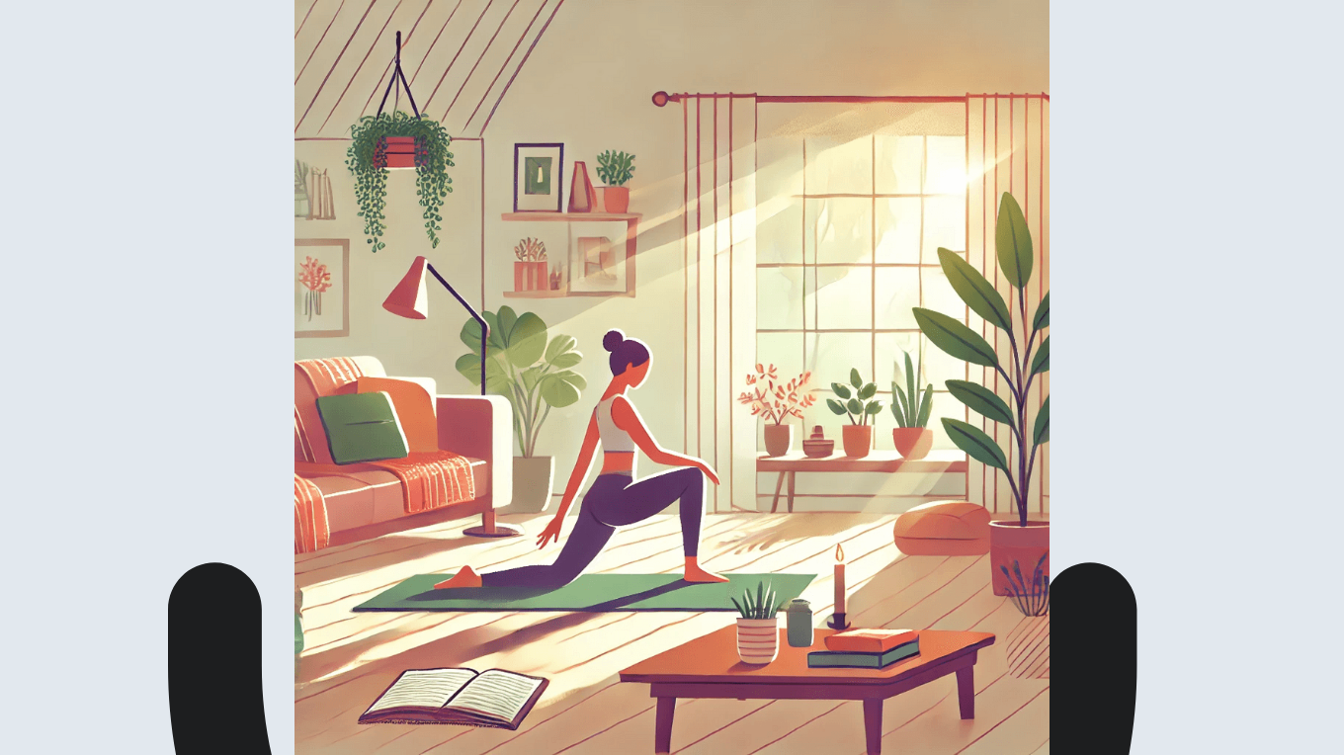
scroll to position [178, 0]
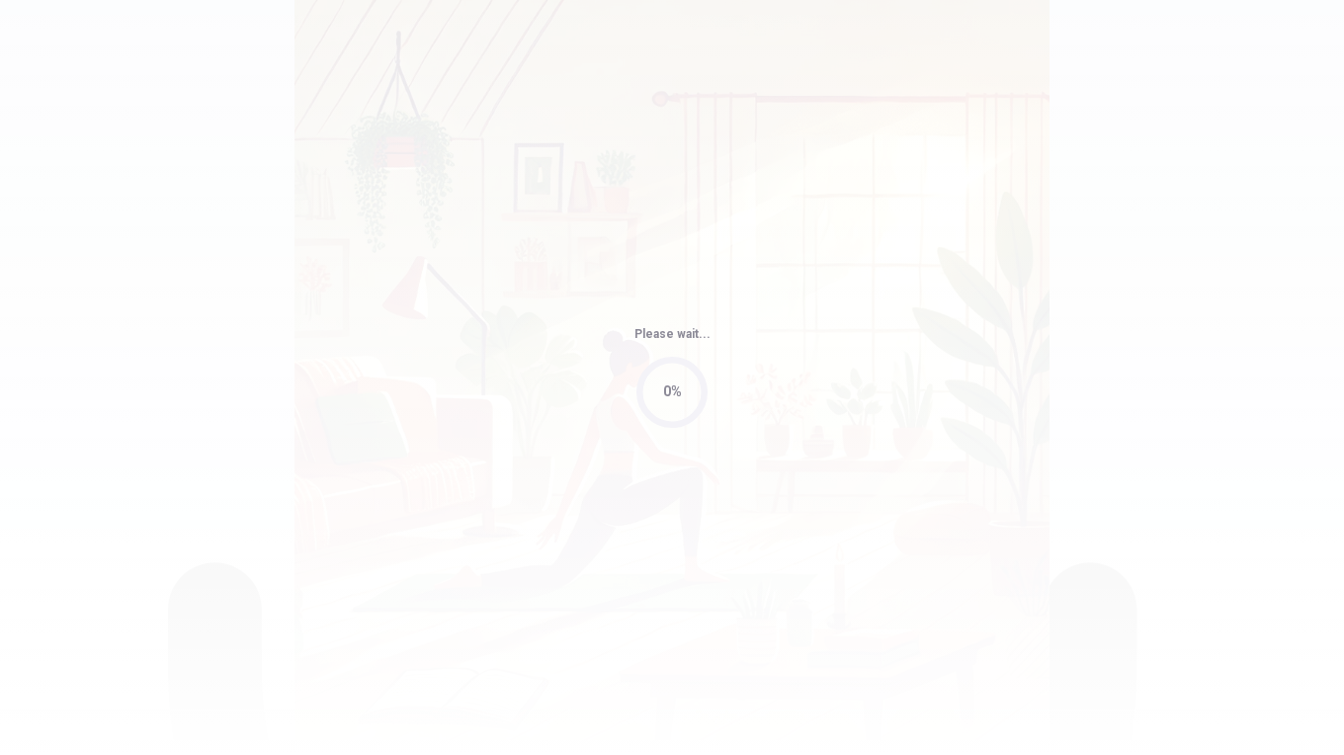
scroll to position [0, 0]
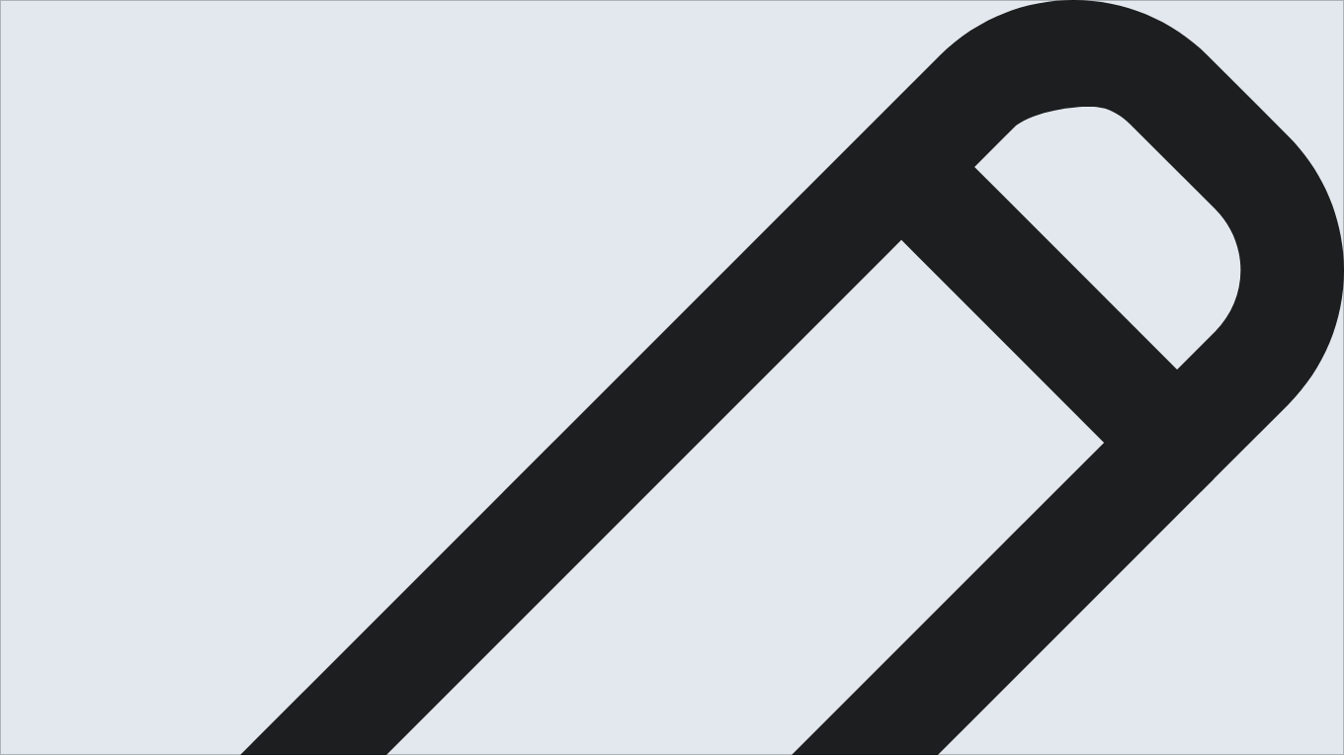
drag, startPoint x: 1108, startPoint y: 123, endPoint x: 1051, endPoint y: 126, distance: 57.4
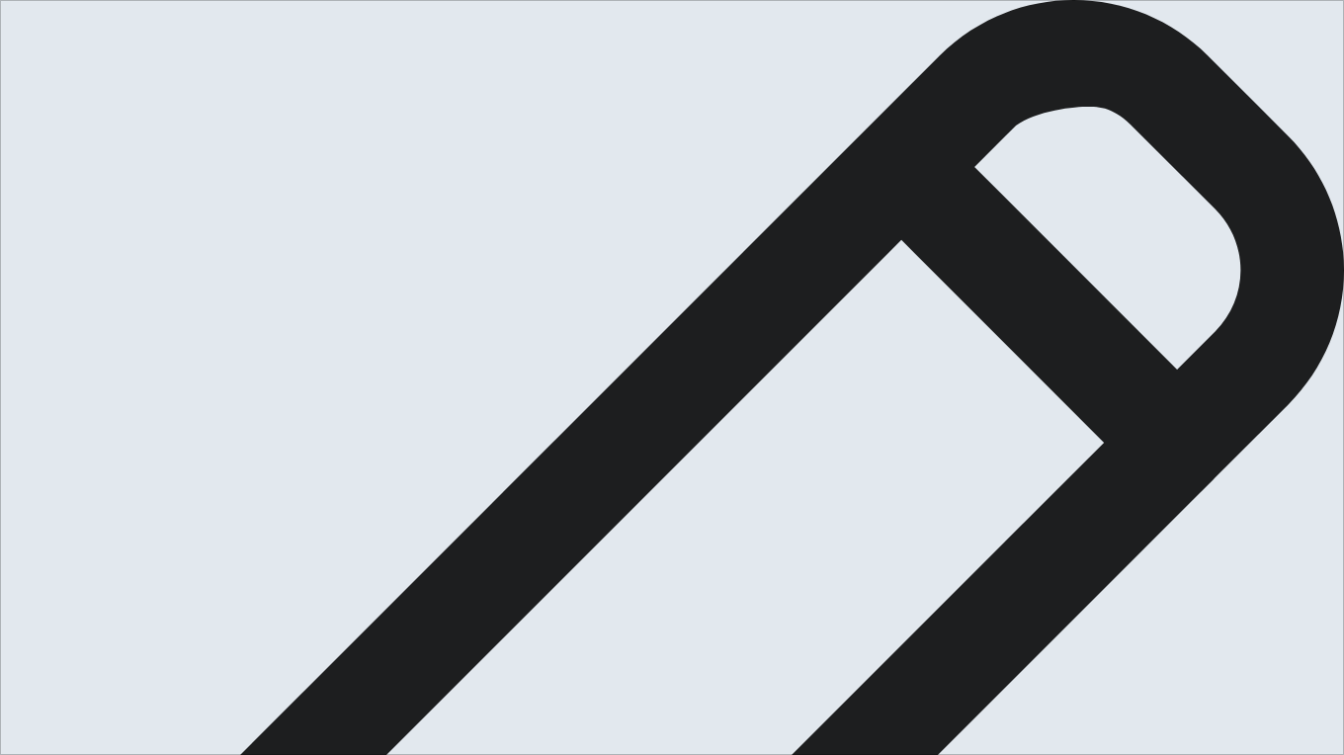
drag, startPoint x: 1186, startPoint y: 214, endPoint x: 1089, endPoint y: 213, distance: 96.9
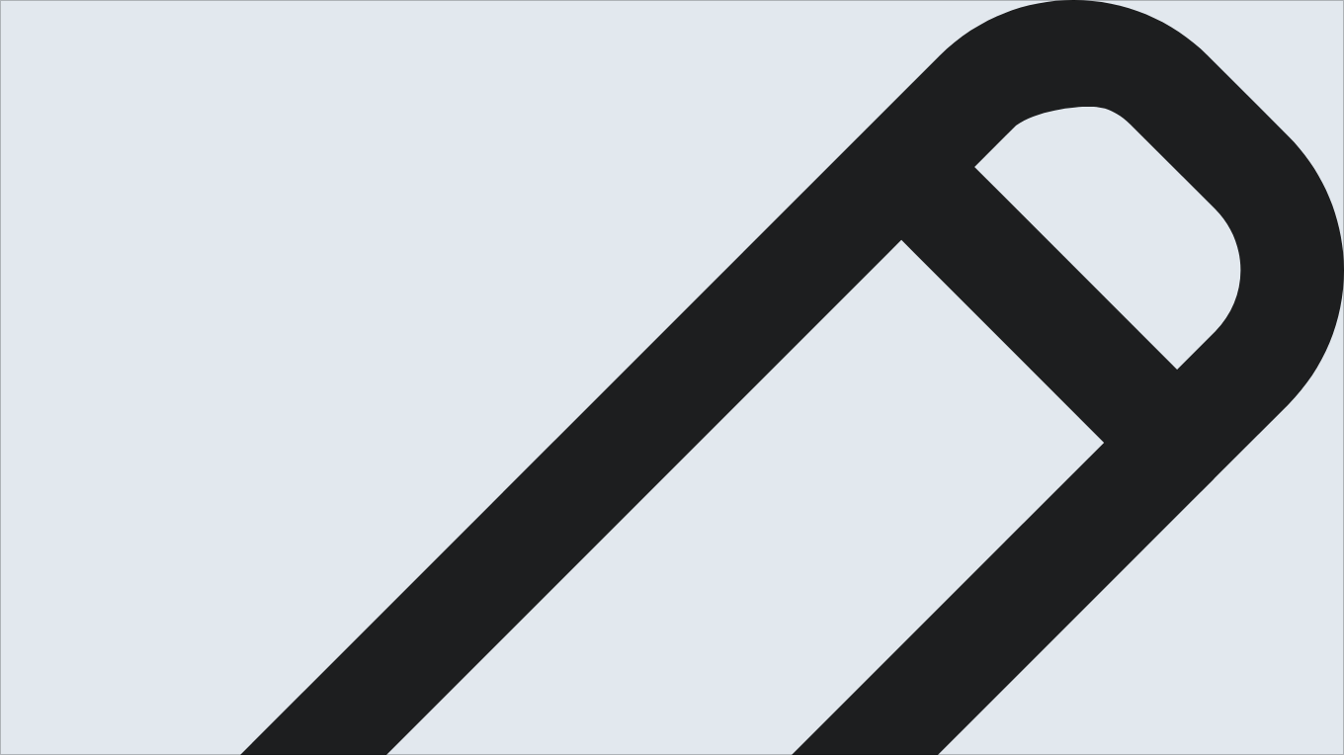
type textarea "My goal is to improve my English level. Because good English is an important fa…"
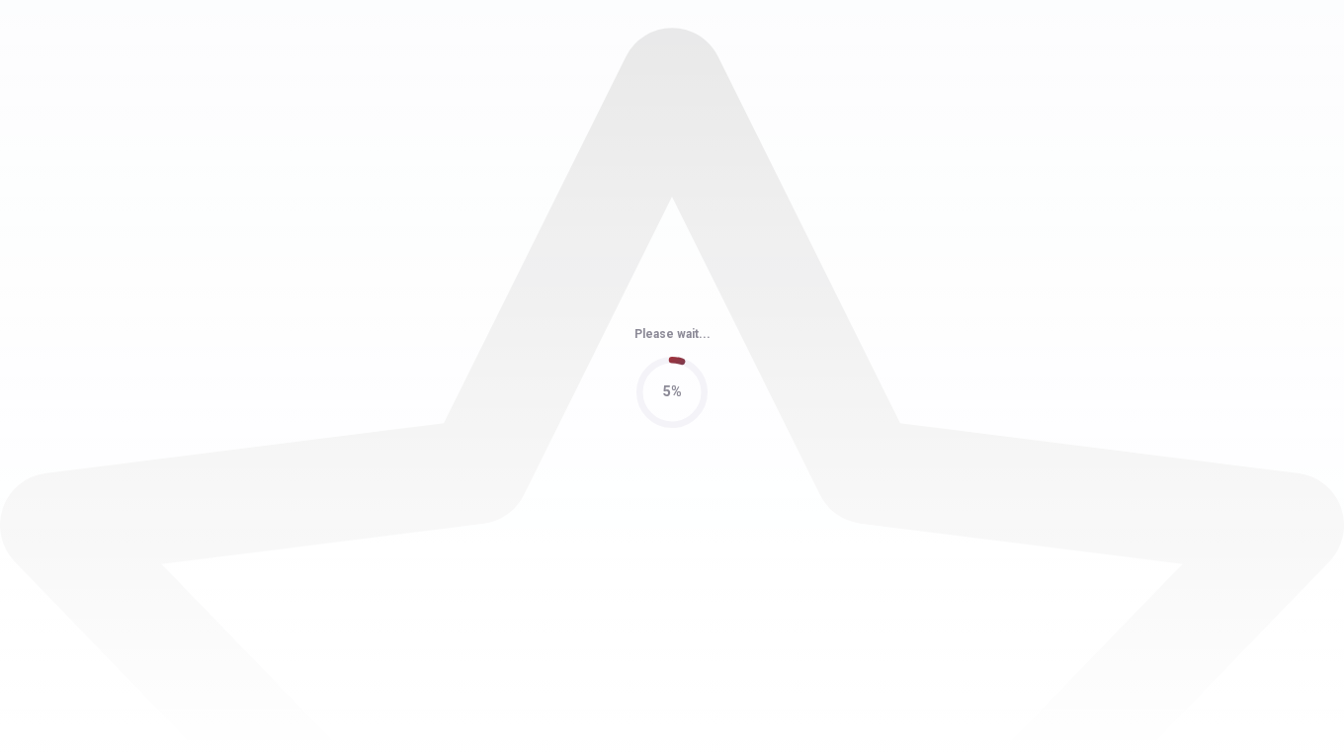
scroll to position [0, 0]
